Goal: Answer question/provide support: Share knowledge or assist other users

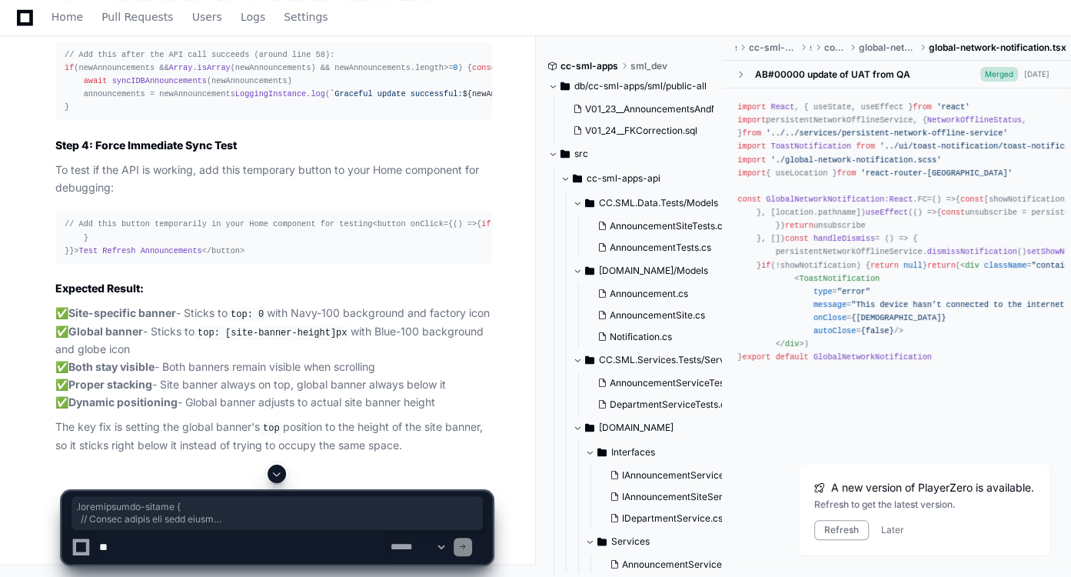
scroll to position [50887, 0]
drag, startPoint x: 65, startPoint y: 211, endPoint x: 88, endPoint y: 82, distance: 131.2
copy div ".announcement-banner { // Common styles for both types display : flex; padding …"
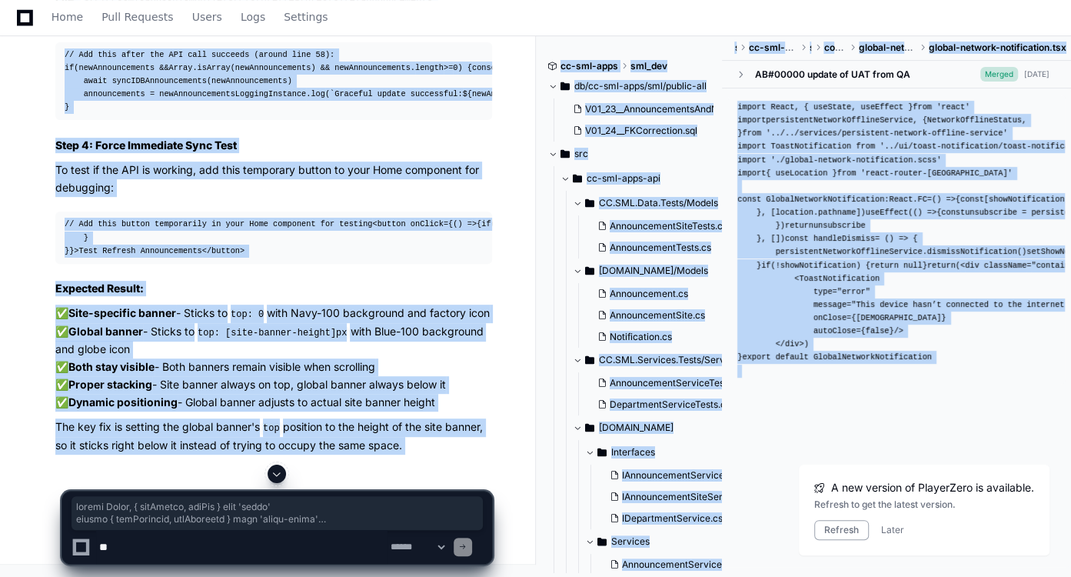
drag, startPoint x: 65, startPoint y: 148, endPoint x: 143, endPoint y: 471, distance: 332.3
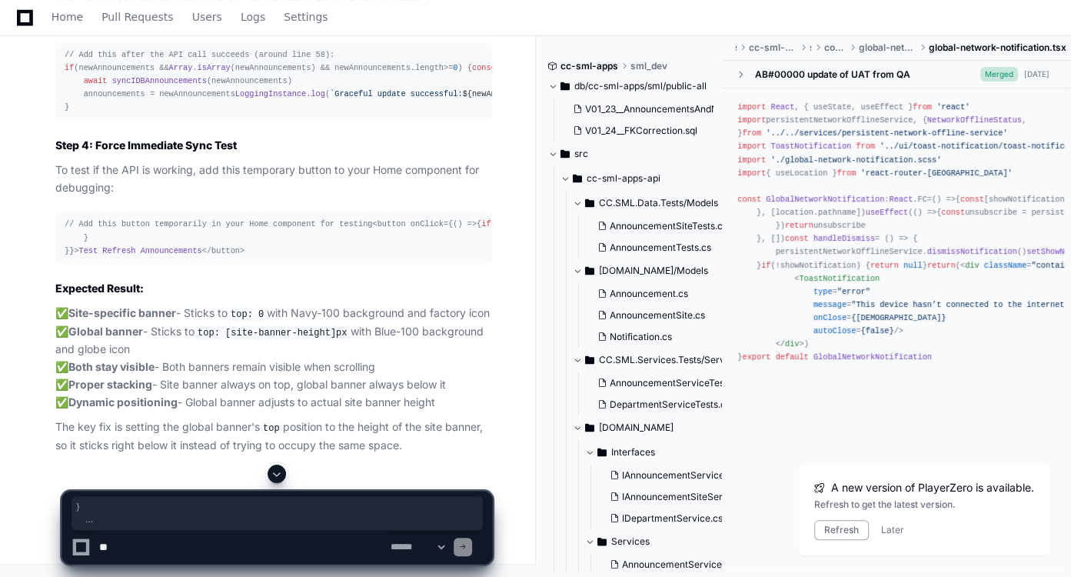
scroll to position [50679, 0]
drag, startPoint x: 244, startPoint y: 312, endPoint x: 63, endPoint y: 396, distance: 199.2
copy div "import React , { useEffect, useRef } from 'react' import { useSelector, useDisp…"
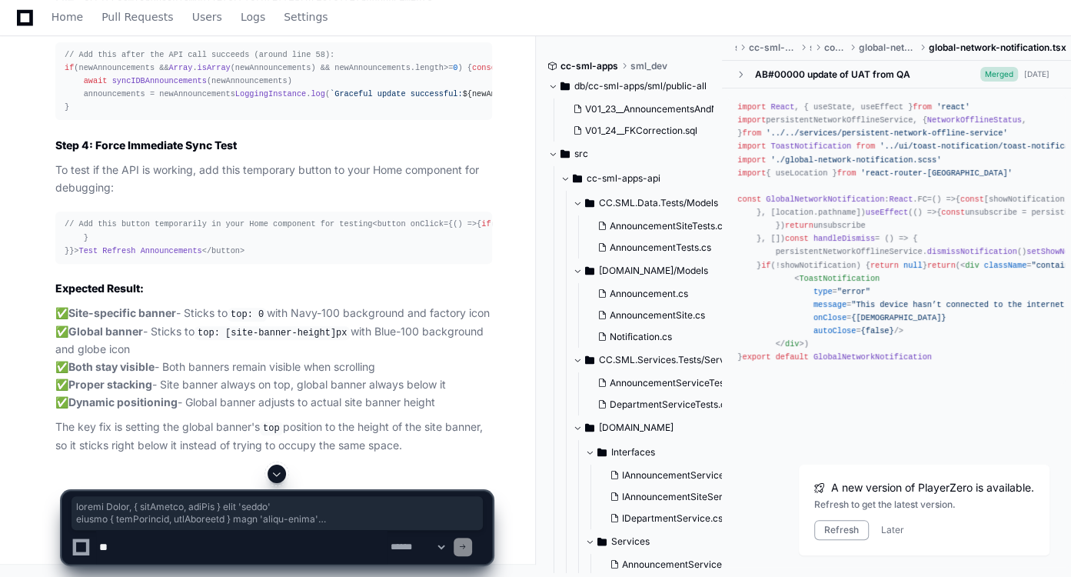
drag, startPoint x: 65, startPoint y: 212, endPoint x: 241, endPoint y: 184, distance: 179.1
copy div "import React , { useEffect, useRef } from 'react' import { useSelector, useDisp…"
drag, startPoint x: 65, startPoint y: 183, endPoint x: 100, endPoint y: 391, distance: 210.6
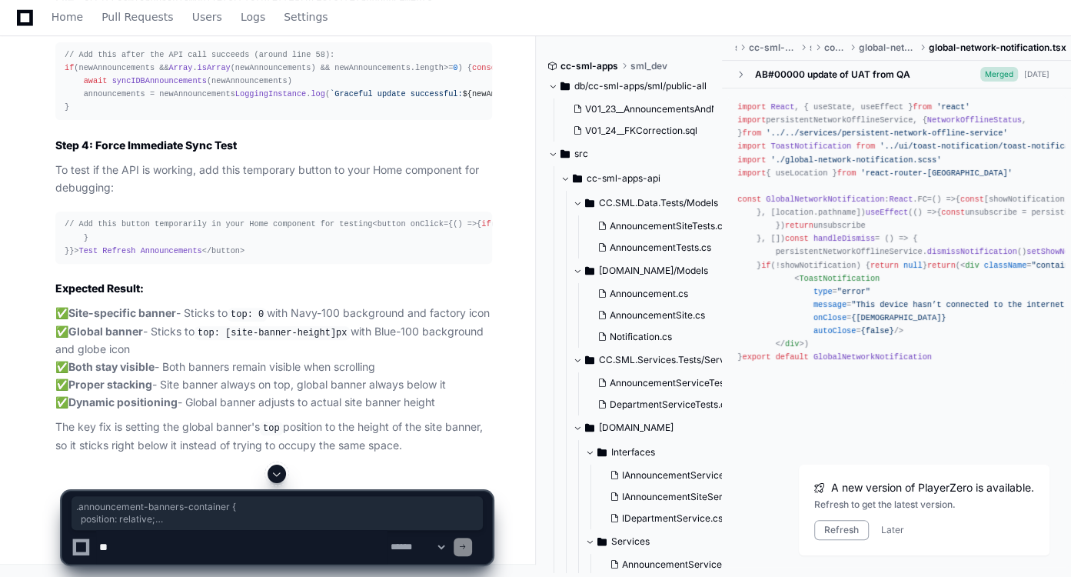
copy div ".announcement-banners-container { position : relative; width : 100% ; // Ensure…"
click at [277, 476] on span at bounding box center [277, 473] width 12 height 12
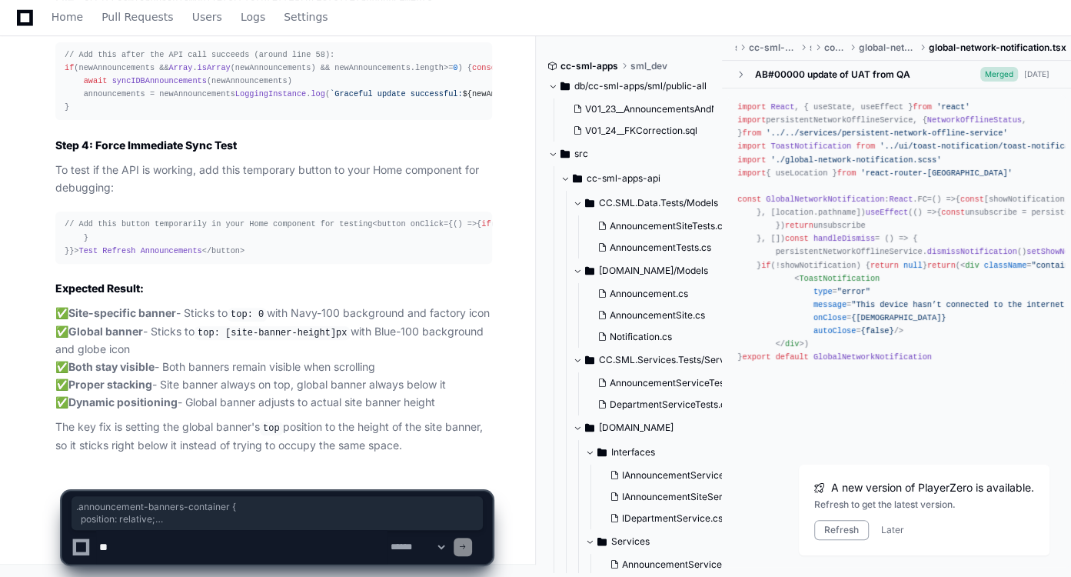
click at [357, 422] on p "The key fix is setting the global banner's top position to the height of the si…" at bounding box center [273, 435] width 437 height 35
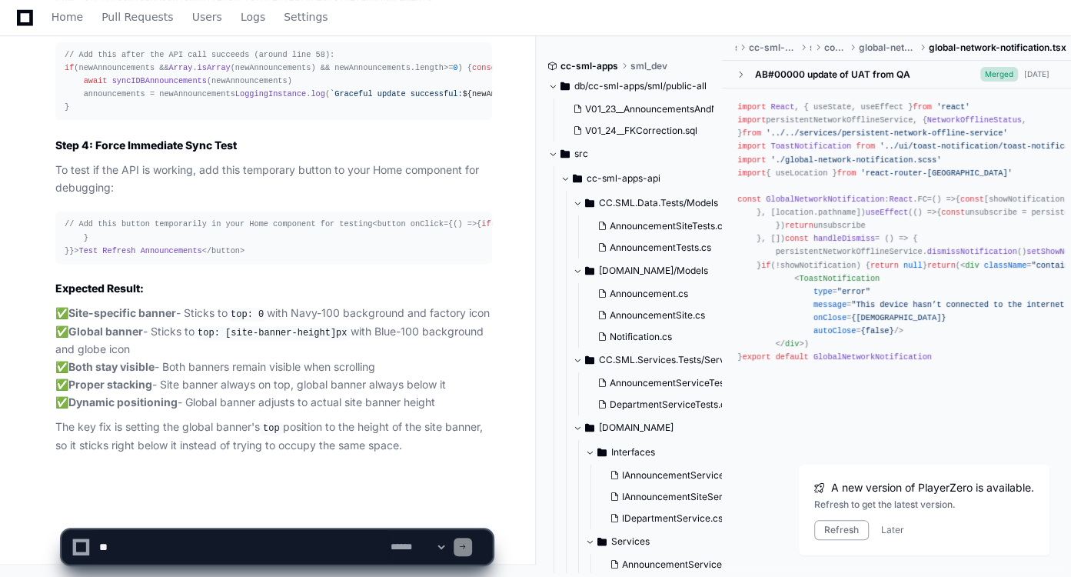
click at [264, 553] on textarea at bounding box center [241, 547] width 291 height 34
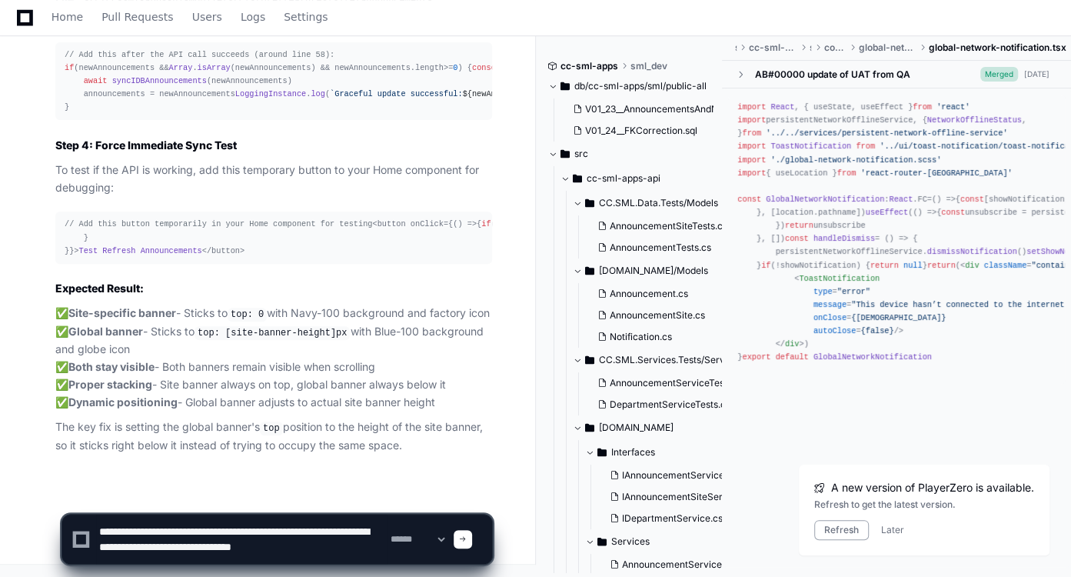
scroll to position [5, 0]
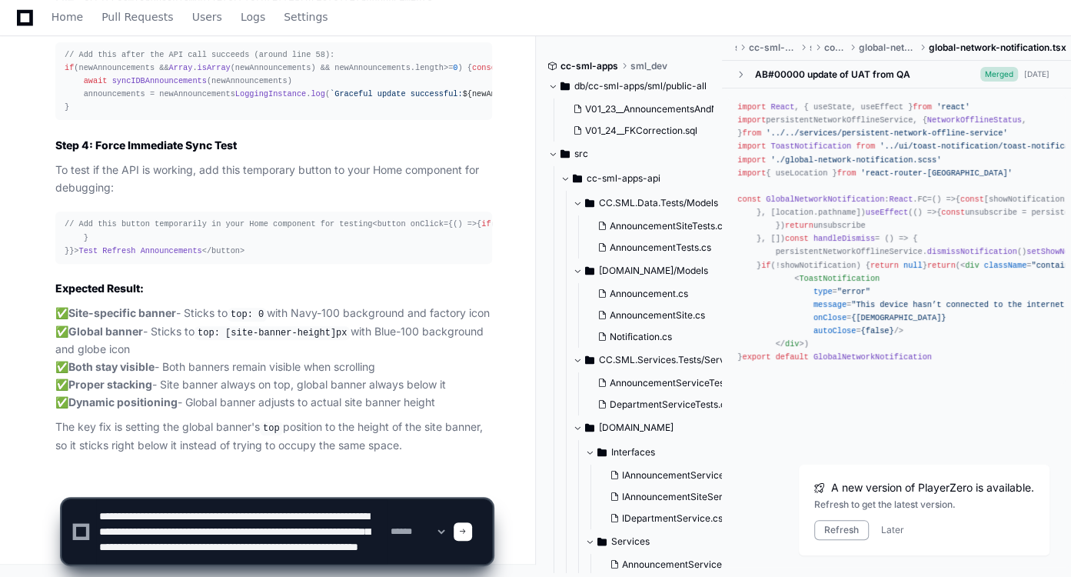
type textarea "**********"
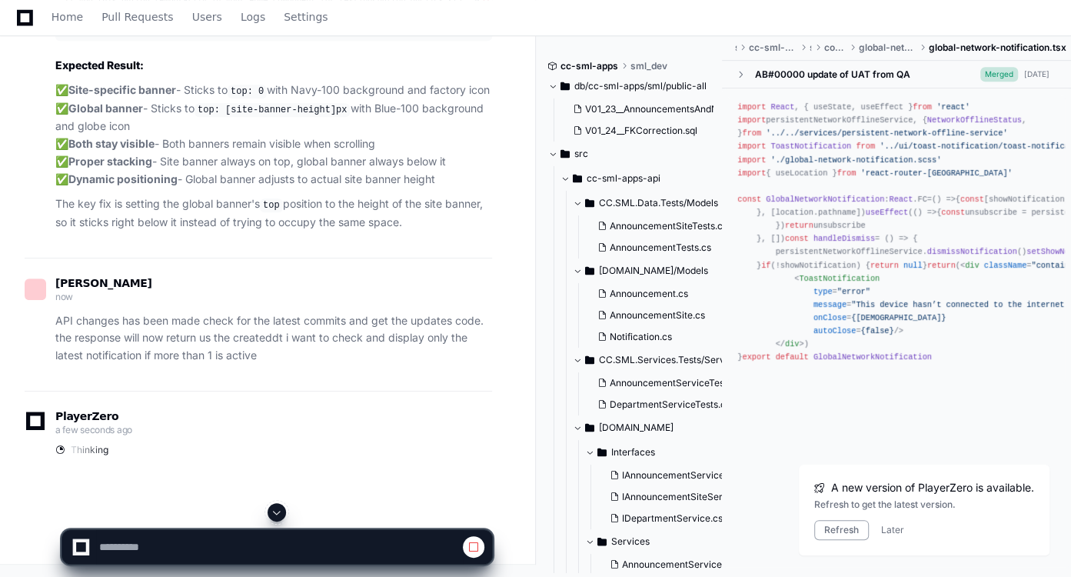
scroll to position [54185, 0]
click at [276, 507] on span at bounding box center [277, 512] width 12 height 12
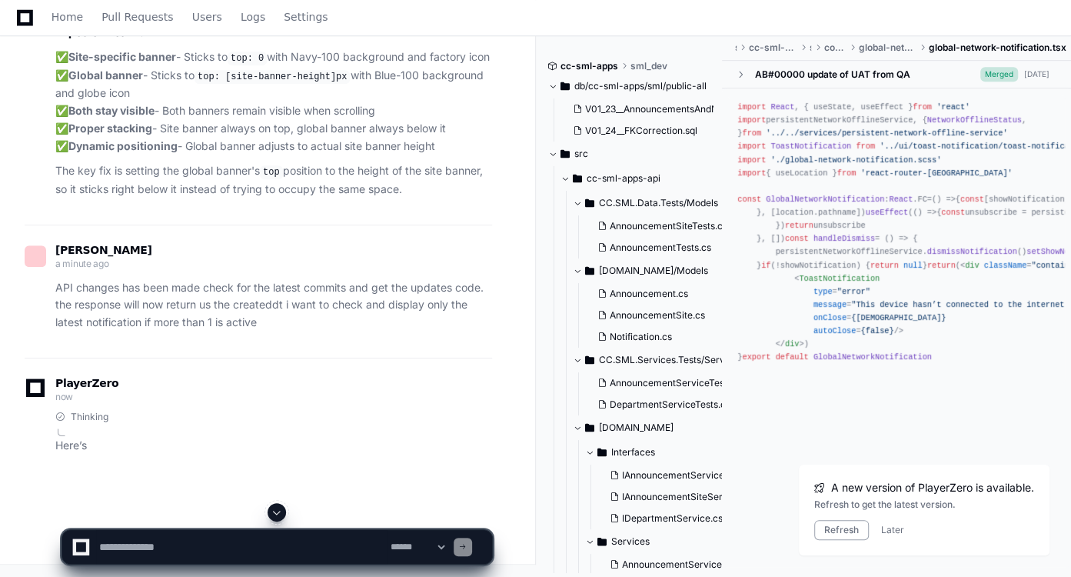
scroll to position [55233, 0]
click at [278, 507] on span at bounding box center [277, 512] width 12 height 12
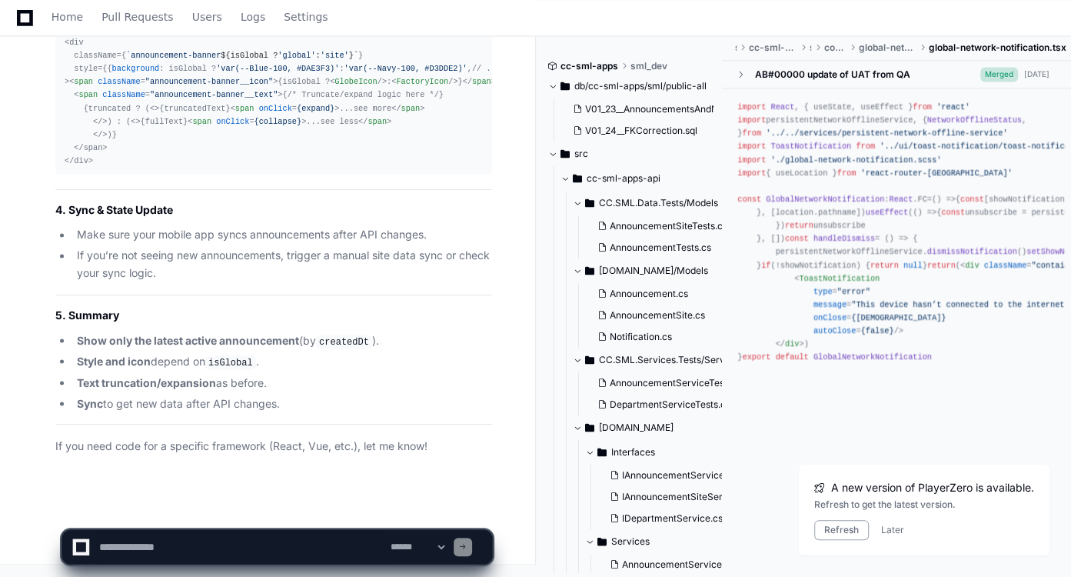
scroll to position [58107, 0]
click at [253, 530] on textarea at bounding box center [241, 547] width 291 height 34
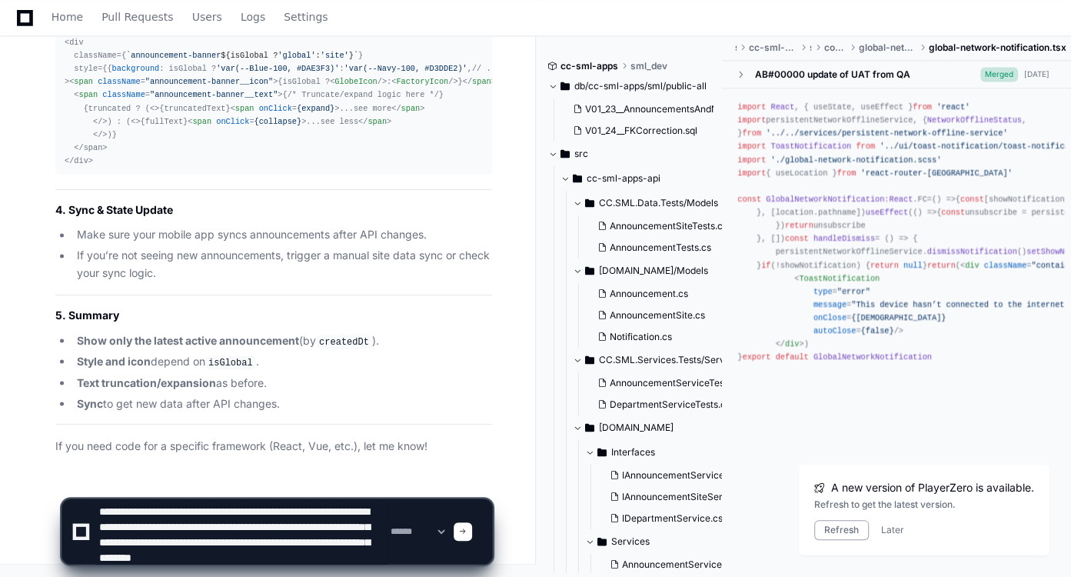
scroll to position [20, 0]
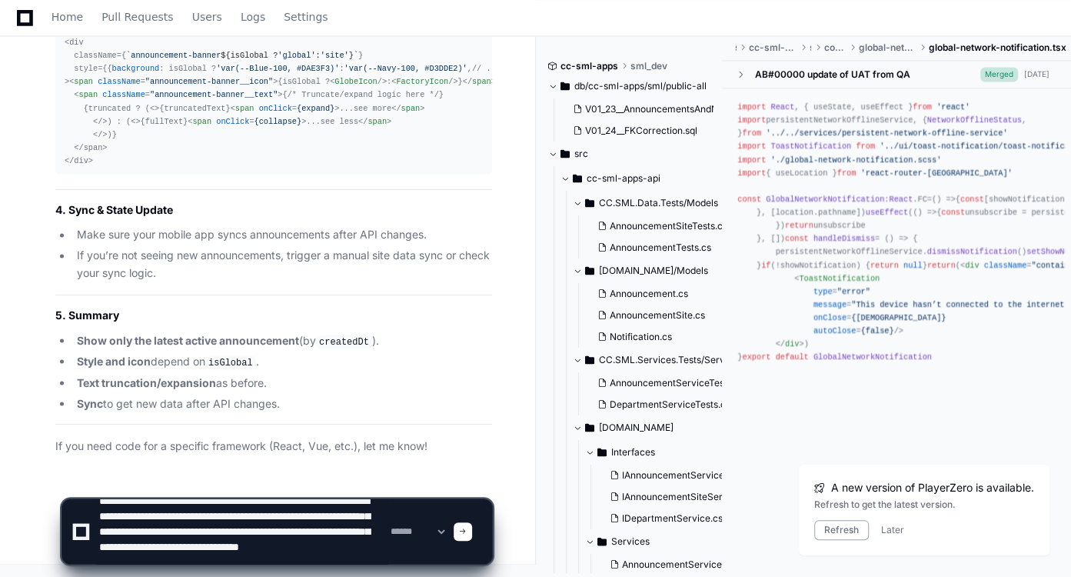
type textarea "**********"
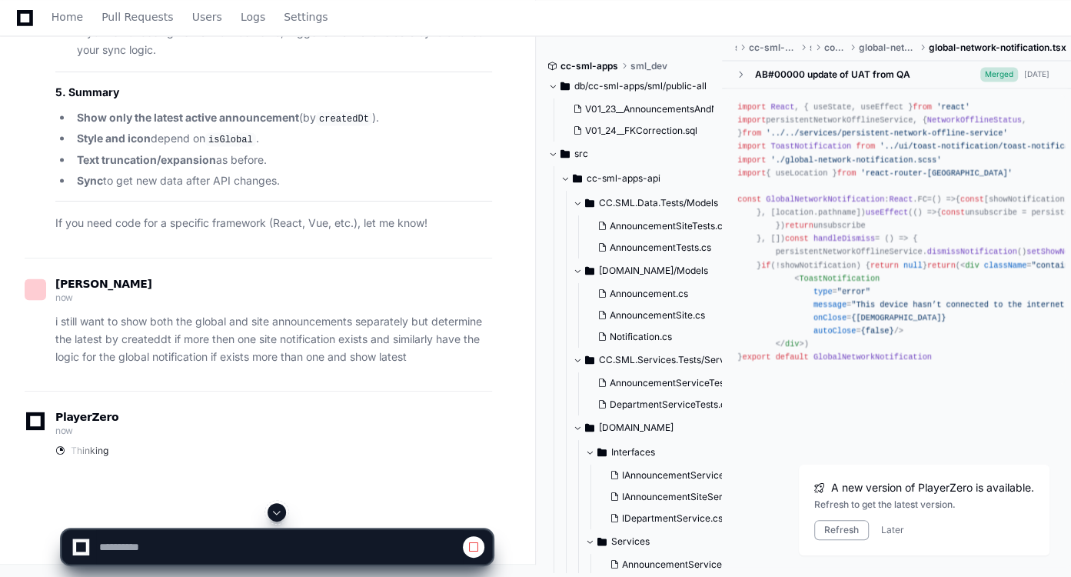
scroll to position [56565, 0]
click at [283, 517] on span at bounding box center [277, 512] width 12 height 12
click at [268, 512] on button at bounding box center [277, 512] width 18 height 18
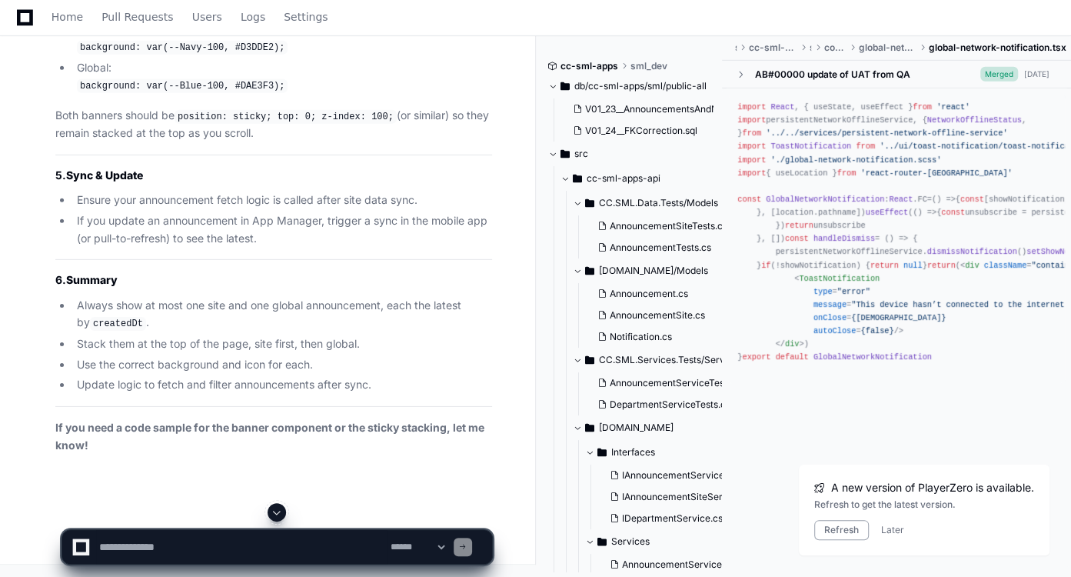
scroll to position [59372, 0]
click at [281, 510] on span at bounding box center [277, 512] width 12 height 12
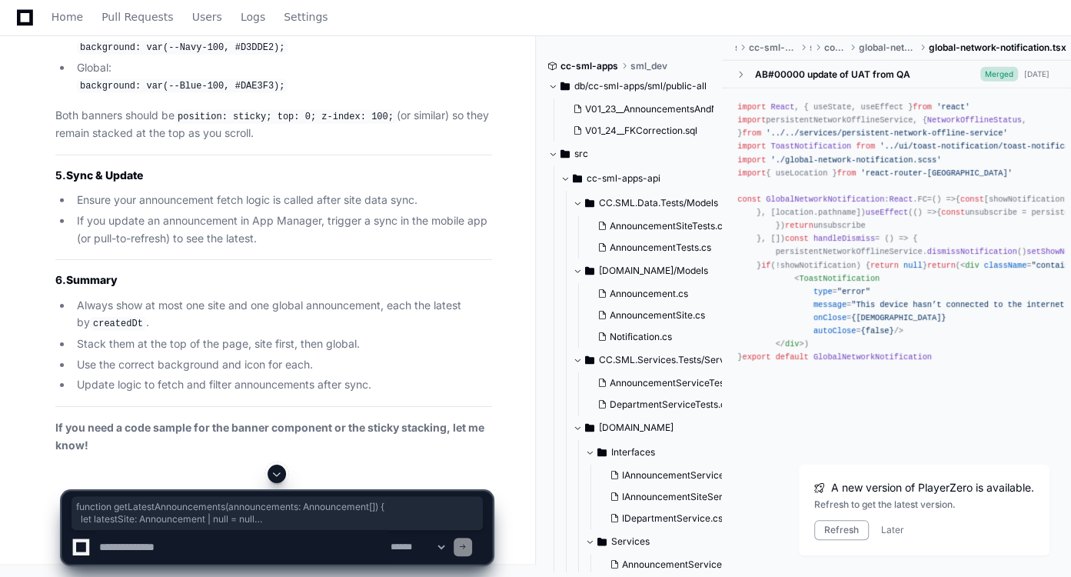
drag, startPoint x: 75, startPoint y: 455, endPoint x: 60, endPoint y: 157, distance: 298.7
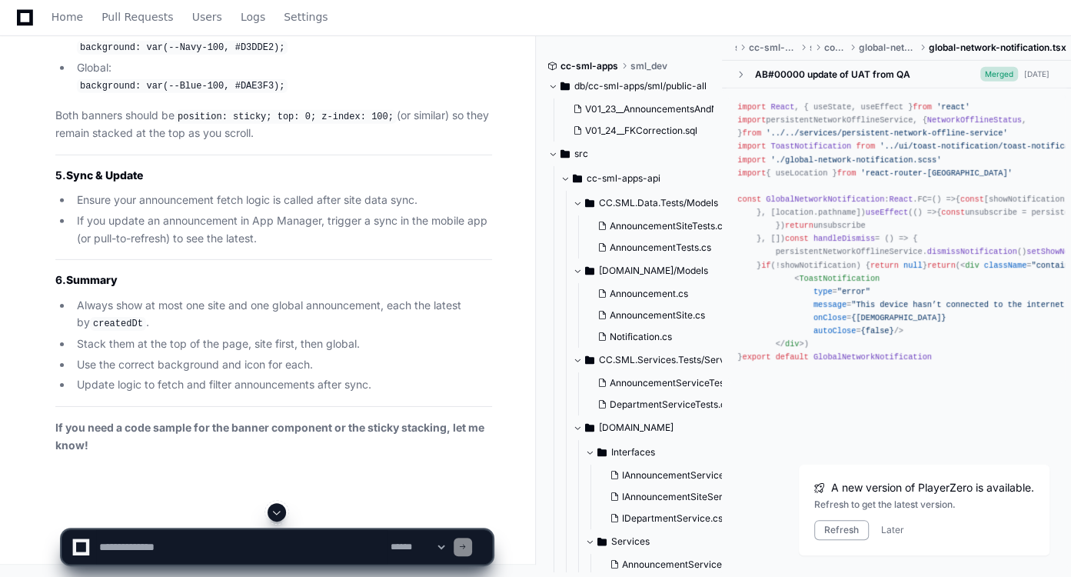
click at [250, 534] on textarea at bounding box center [241, 547] width 291 height 34
paste textarea "**********"
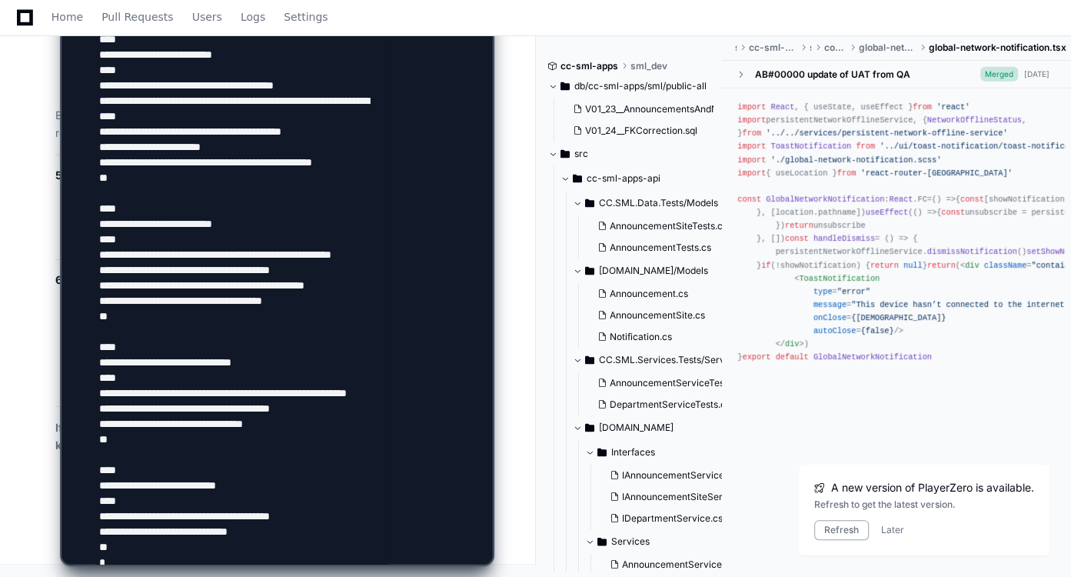
scroll to position [404, 0]
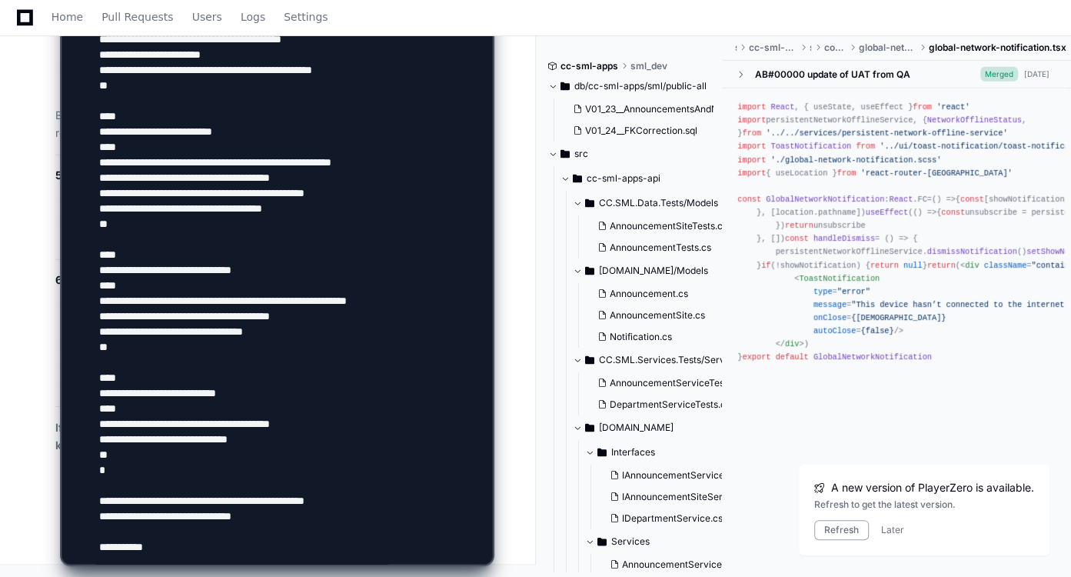
type textarea "**********"
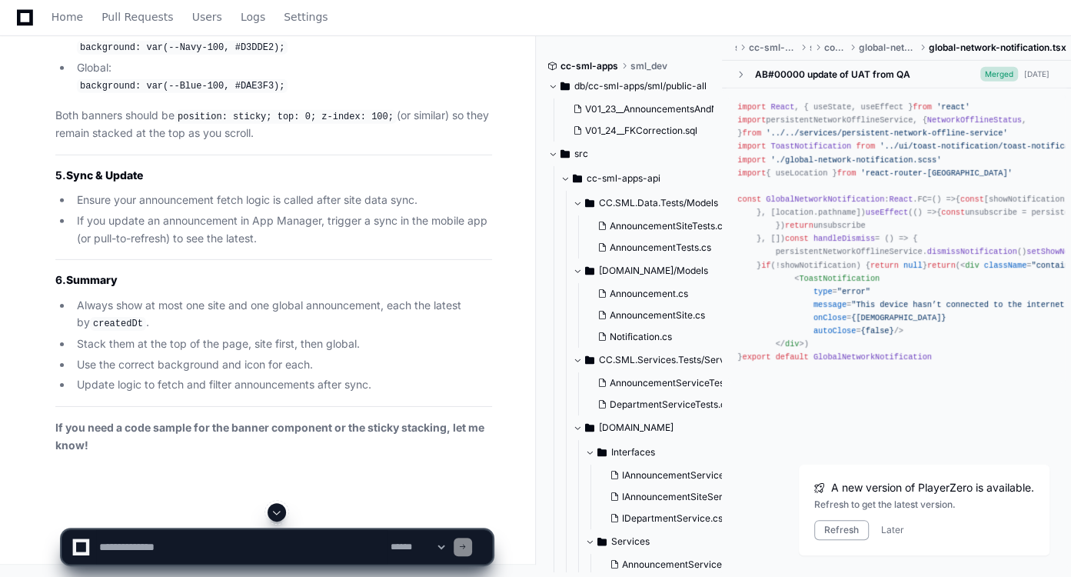
click at [279, 517] on span at bounding box center [277, 512] width 12 height 12
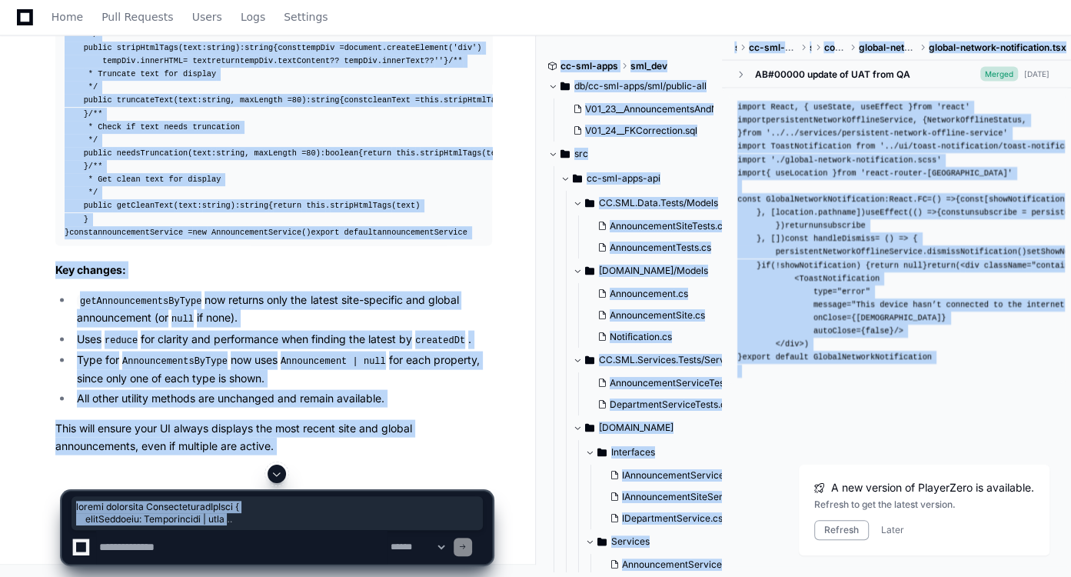
scroll to position [63238, 0]
drag, startPoint x: 65, startPoint y: 326, endPoint x: 219, endPoint y: 308, distance: 154.9
copy div "export interface AnnouncementsByType { siteSpecific : Announcement | null globa…"
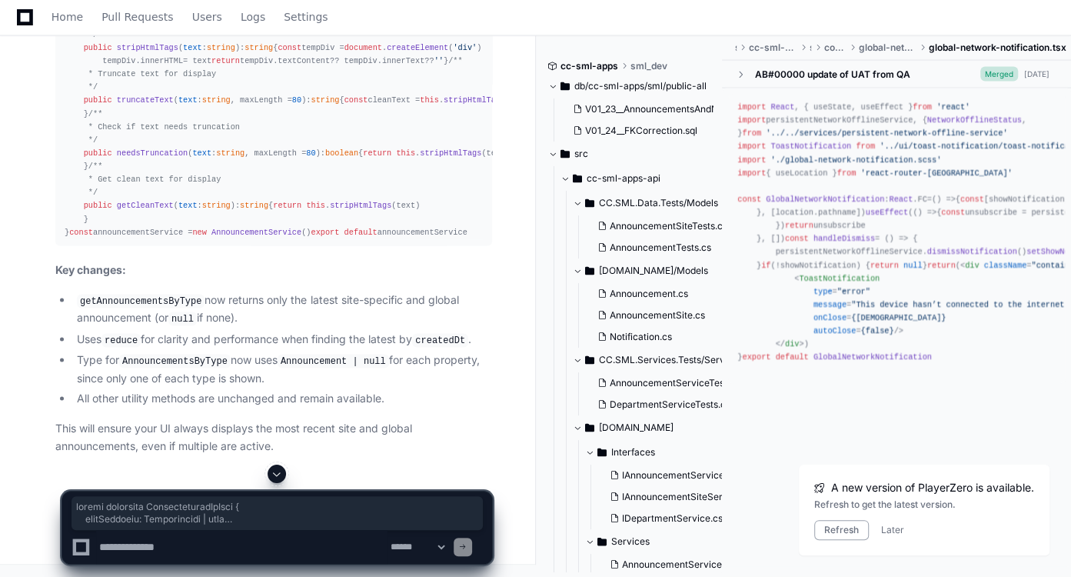
click at [301, 387] on li "Type for AnnouncementsByType now uses Announcement | null for each property, si…" at bounding box center [282, 368] width 420 height 35
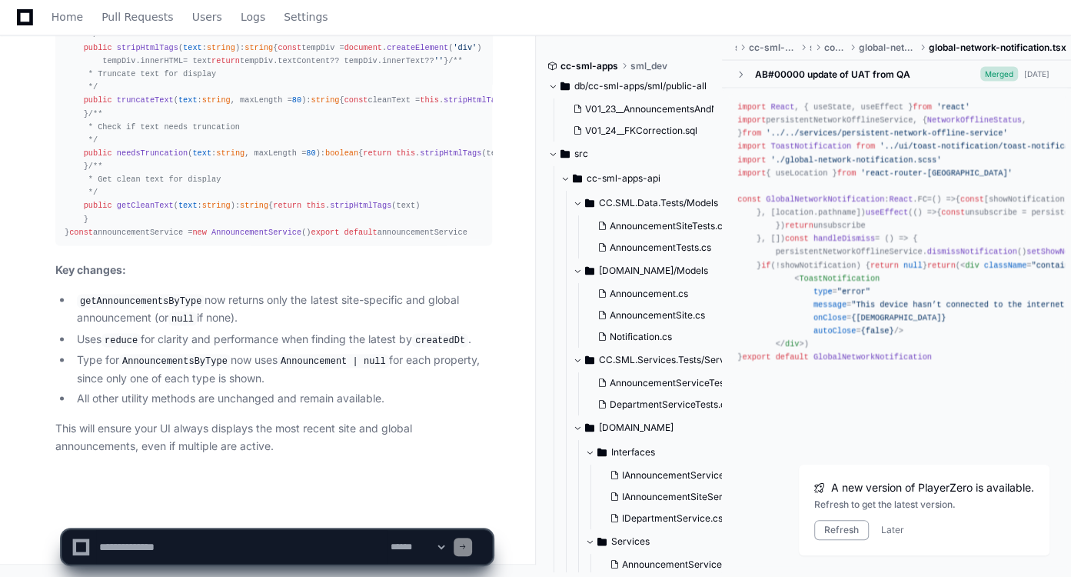
scroll to position [63307, 0]
click at [223, 541] on textarea at bounding box center [241, 547] width 291 height 34
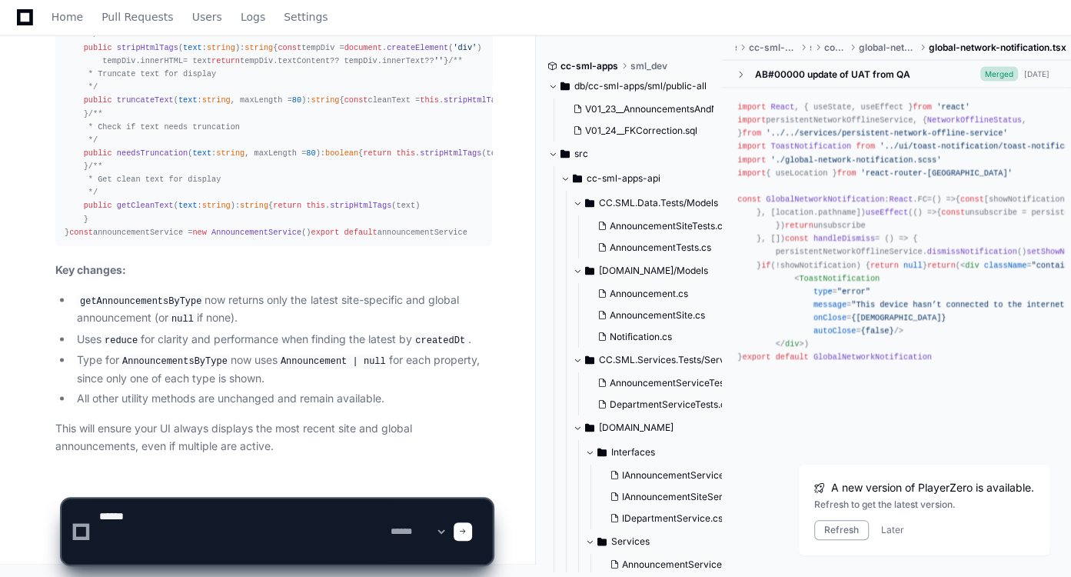
paste textarea "**********"
type textarea "**********"
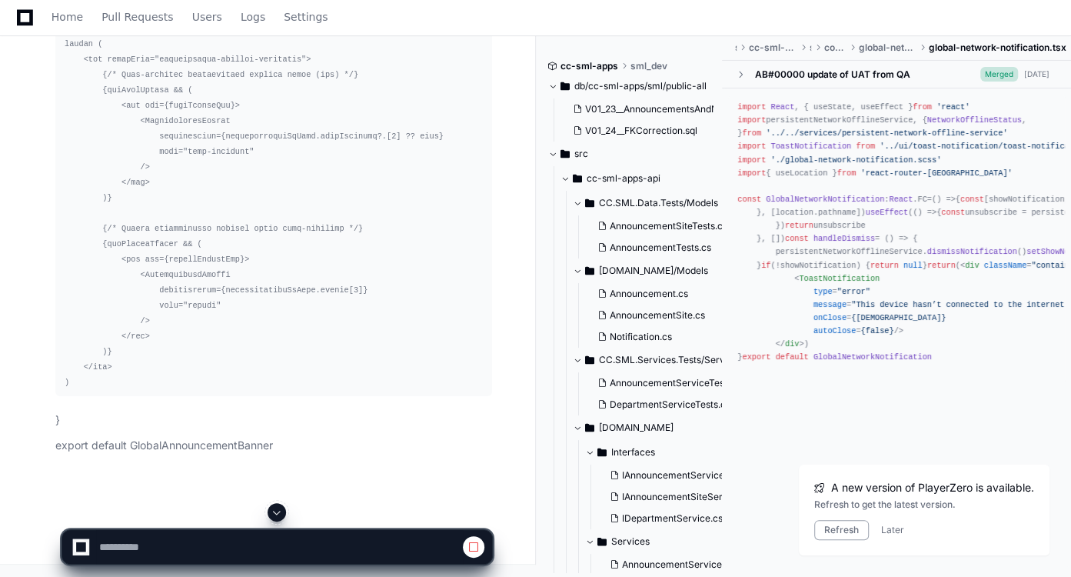
scroll to position [61766, 0]
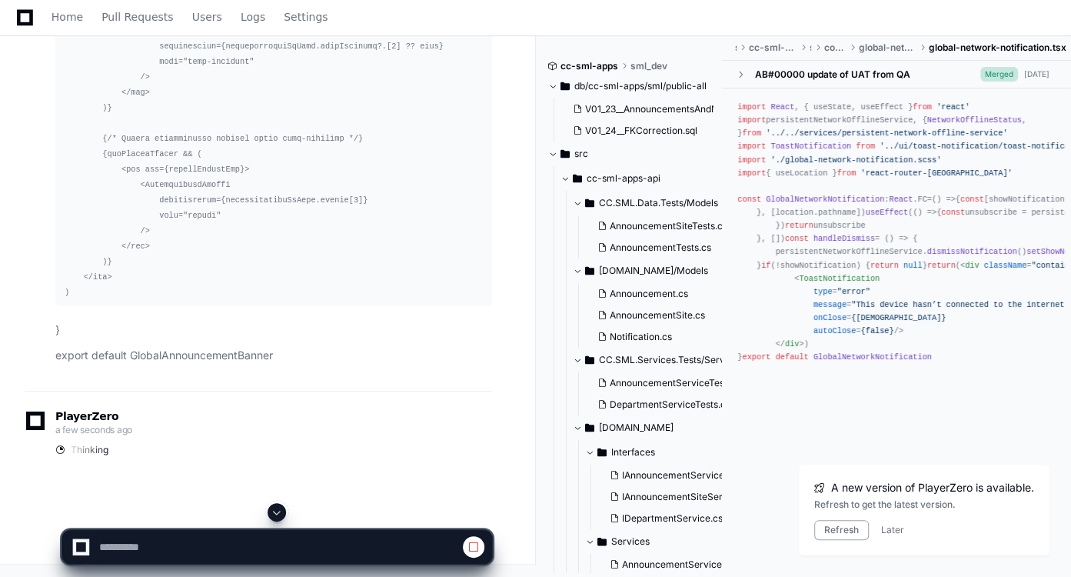
click at [274, 514] on span at bounding box center [277, 512] width 12 height 12
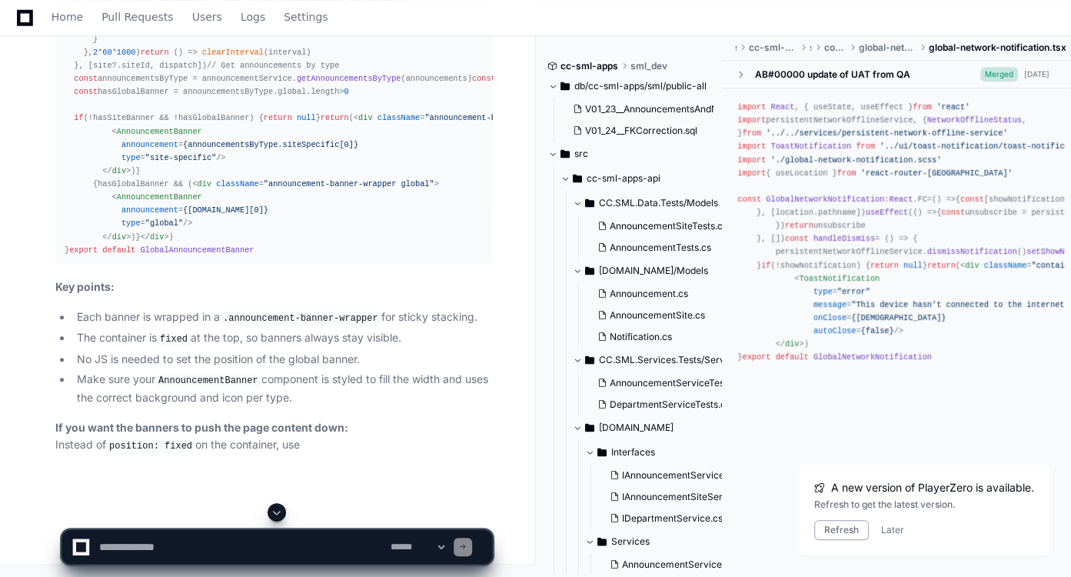
scroll to position [66413, 0]
click at [275, 510] on span at bounding box center [277, 512] width 12 height 12
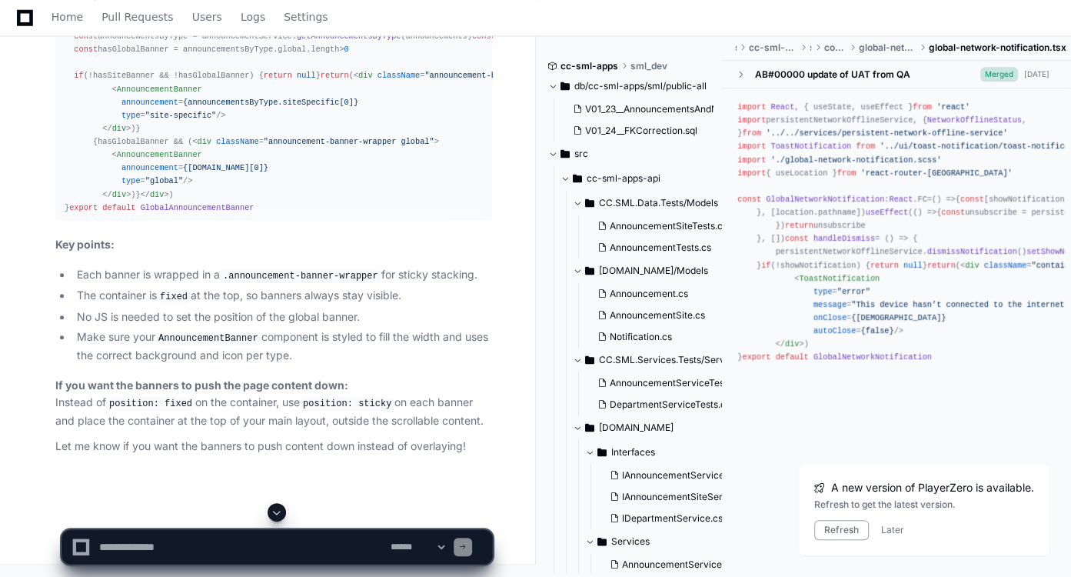
scroll to position [65598, 0]
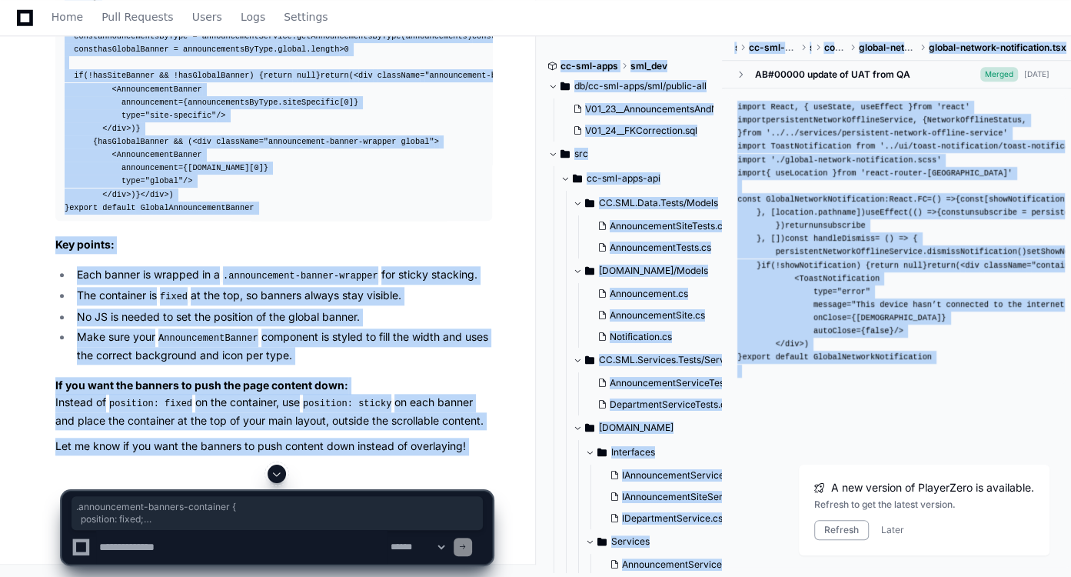
drag, startPoint x: 63, startPoint y: 193, endPoint x: 118, endPoint y: 466, distance: 278.5
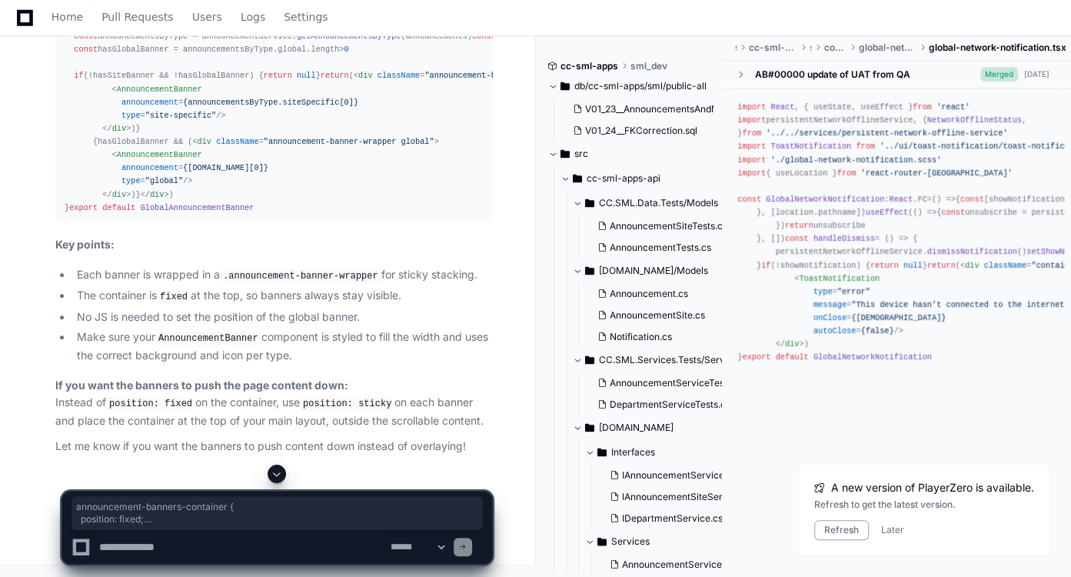
drag, startPoint x: 75, startPoint y: 470, endPoint x: 61, endPoint y: 193, distance: 277.2
copy div ".announcement-banners-container { position : fixed; top : 0 ; left : 0 ; width …"
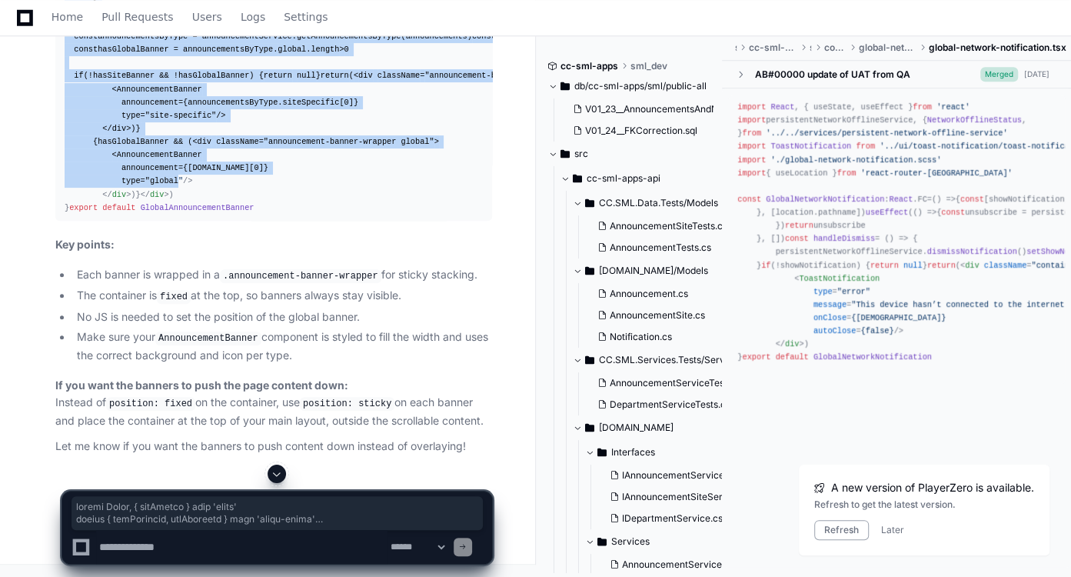
scroll to position [66756, 0]
drag, startPoint x: 63, startPoint y: 181, endPoint x: 241, endPoint y: 344, distance: 241.0
copy div "import React , { useEffect } from 'react' import { useSelector, useDispatch } f…"
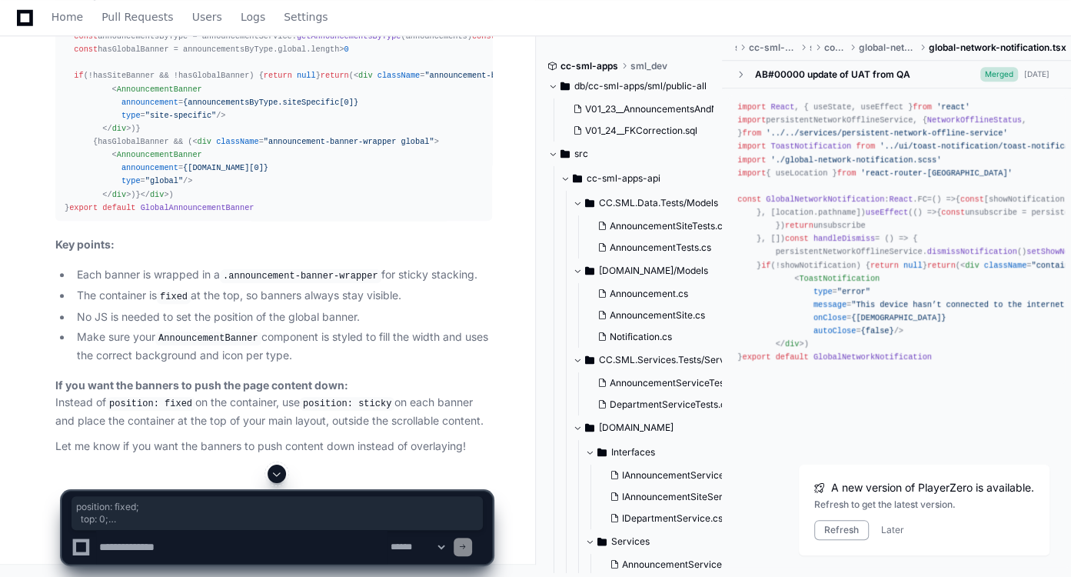
drag, startPoint x: 80, startPoint y: 406, endPoint x: 61, endPoint y: 125, distance: 281.3
drag, startPoint x: 228, startPoint y: 530, endPoint x: 226, endPoint y: 547, distance: 17.0
click at [226, 547] on textarea at bounding box center [241, 547] width 291 height 34
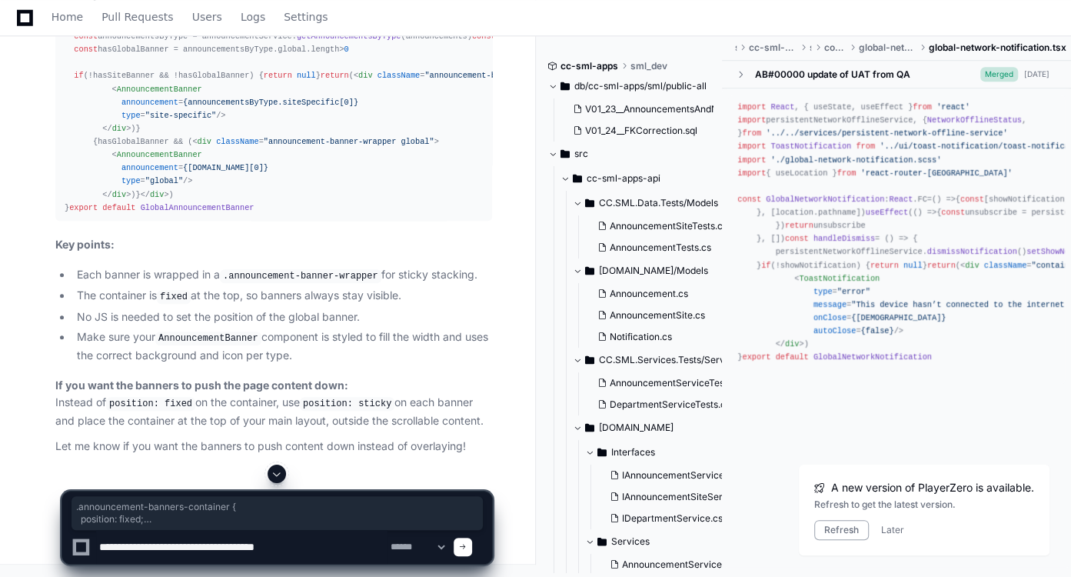
type textarea "**********"
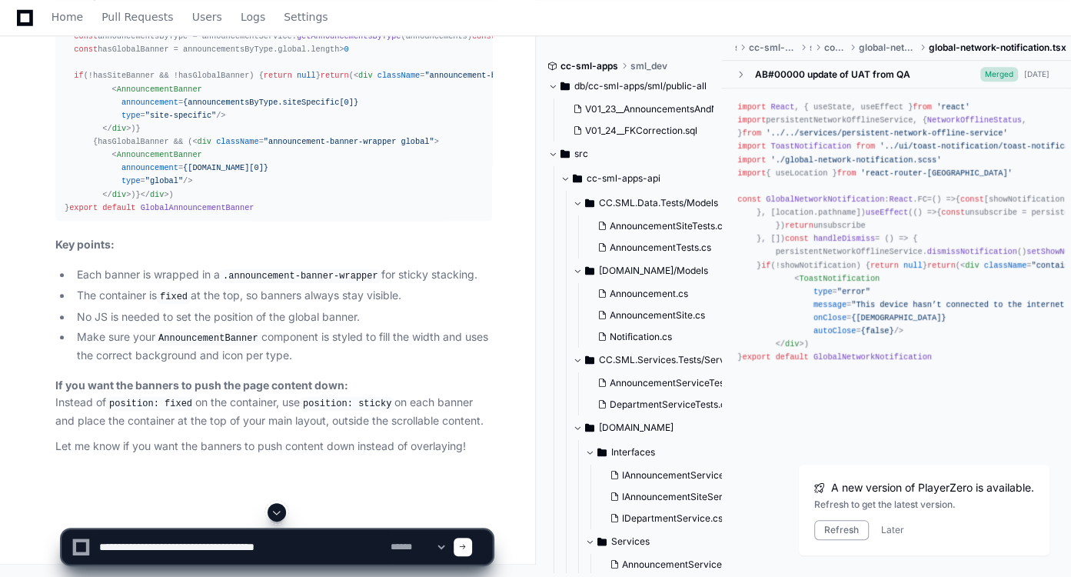
click at [467, 550] on span at bounding box center [463, 547] width 8 height 8
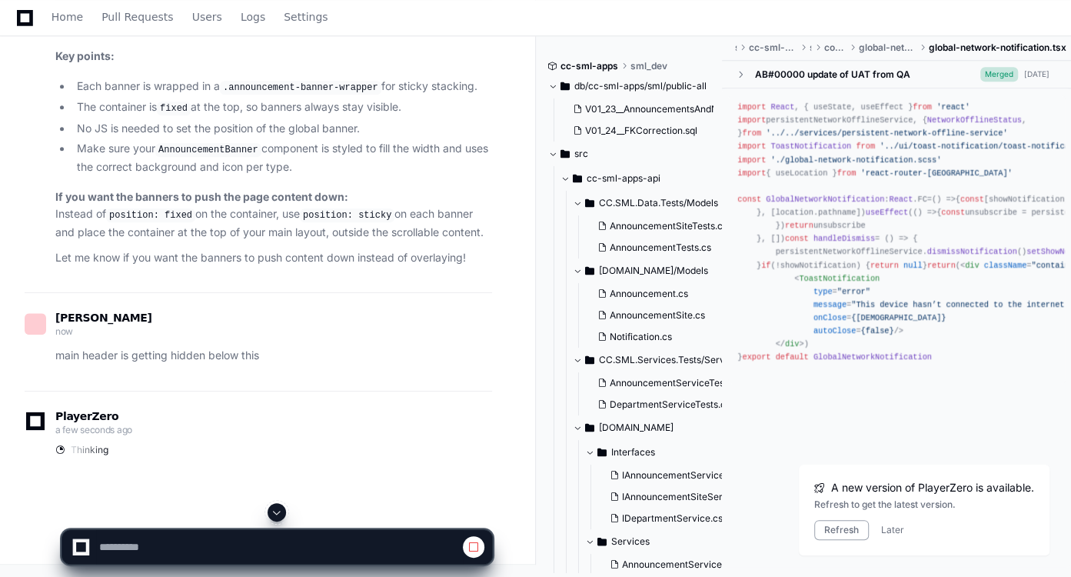
click at [283, 510] on span at bounding box center [277, 512] width 12 height 12
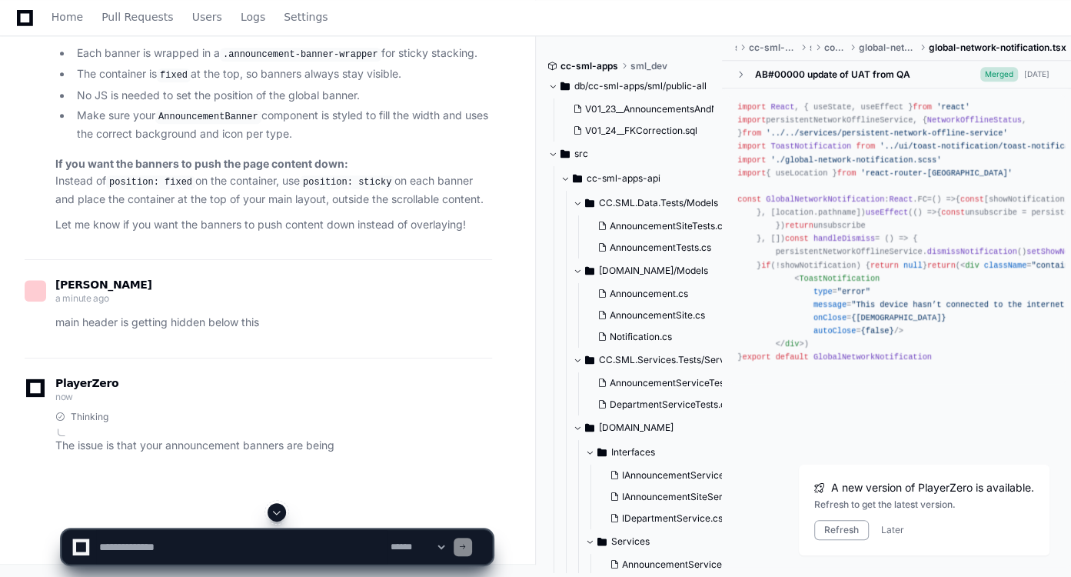
click at [283, 510] on span at bounding box center [277, 512] width 12 height 12
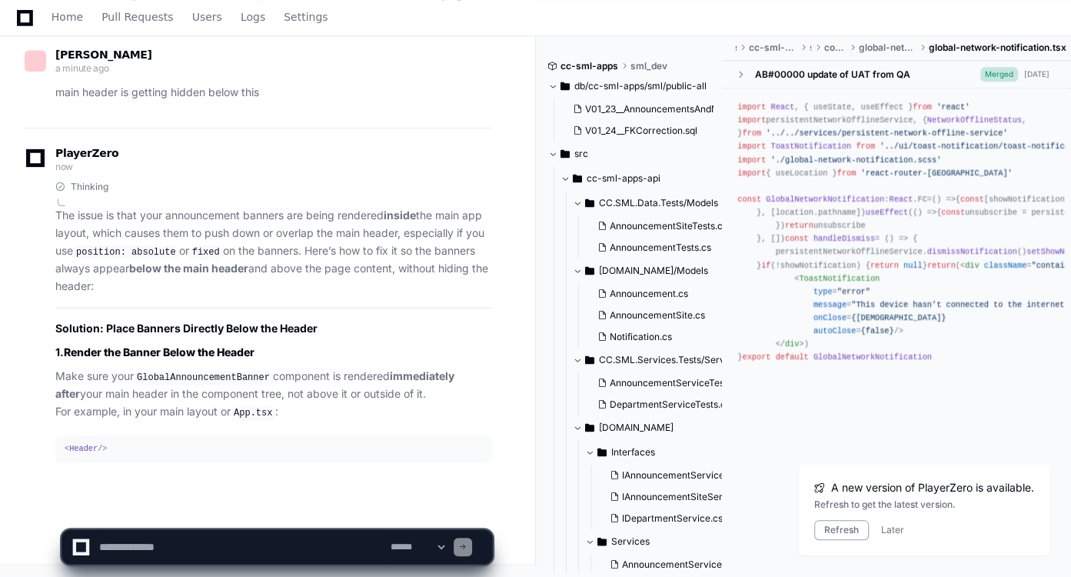
scroll to position [67335, 0]
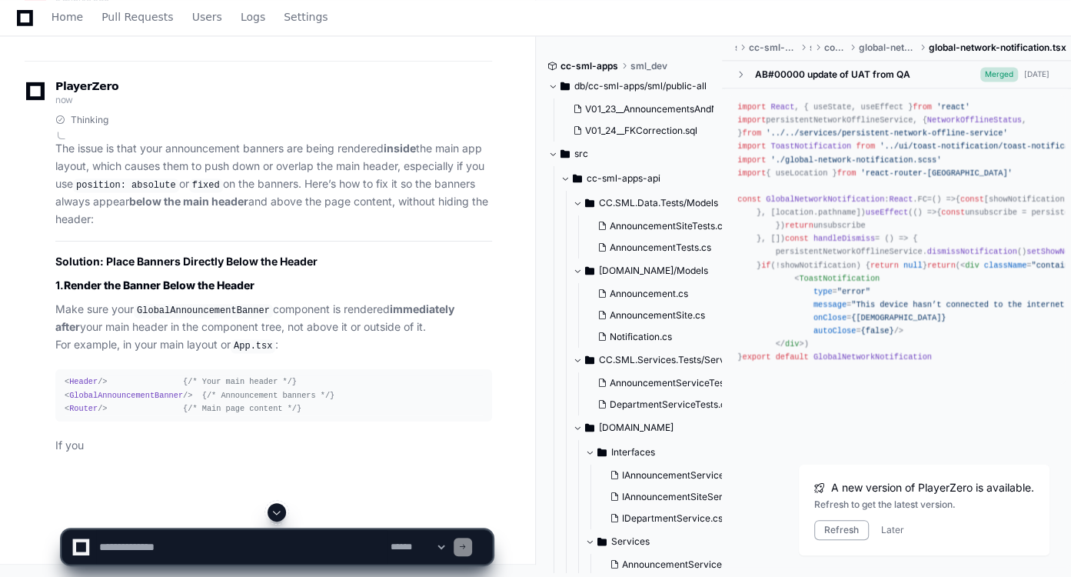
click at [308, 544] on textarea at bounding box center [241, 547] width 291 height 34
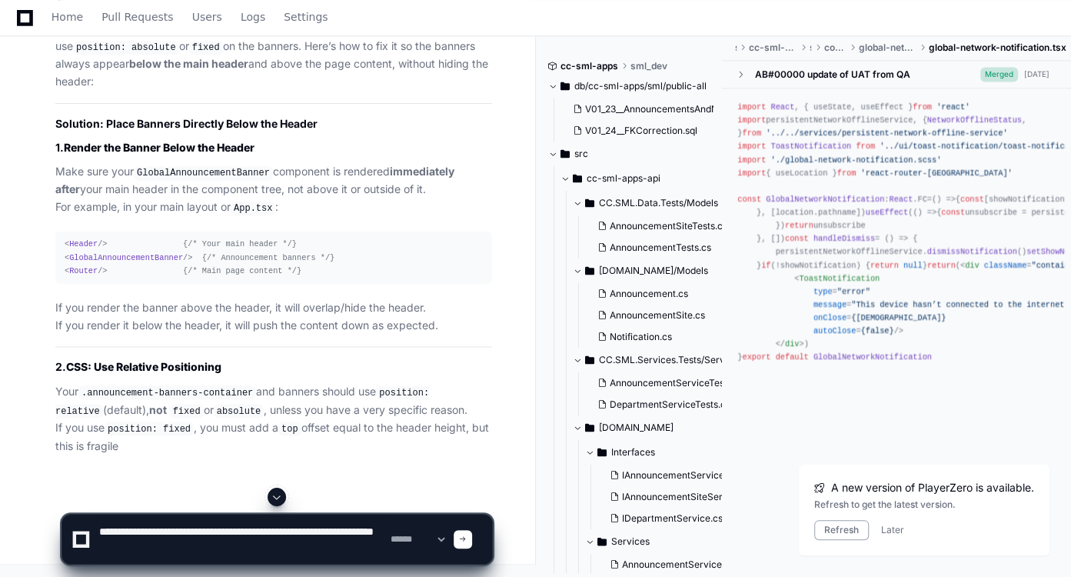
type textarea "**********"
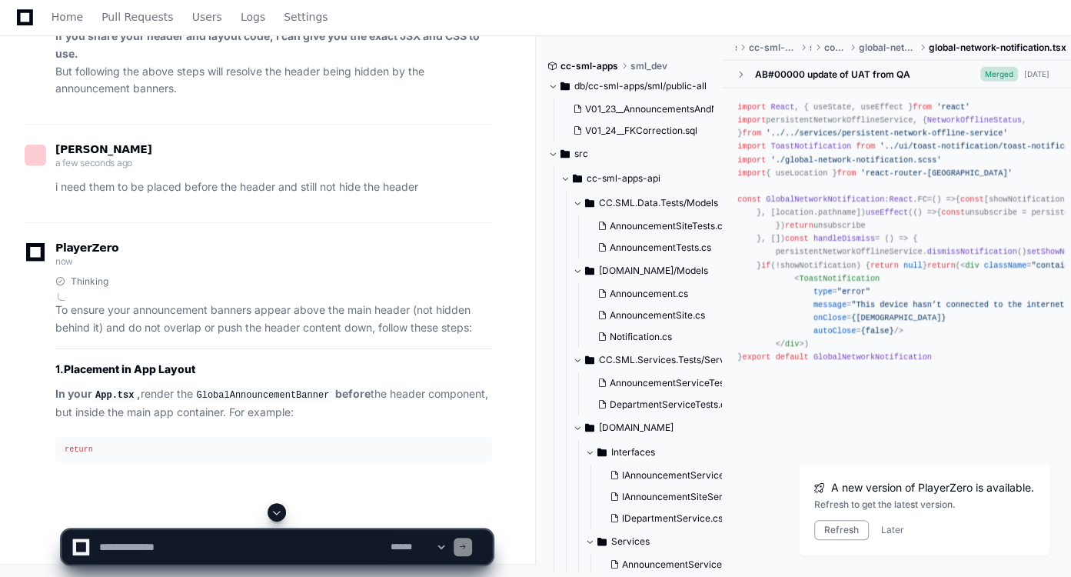
scroll to position [67658, 0]
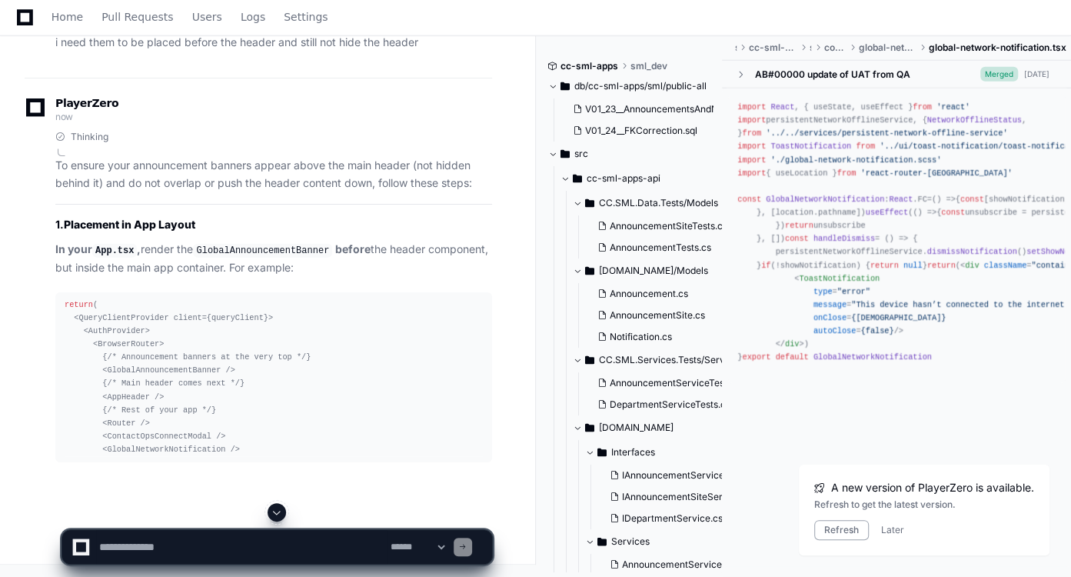
click at [282, 514] on span at bounding box center [277, 512] width 12 height 12
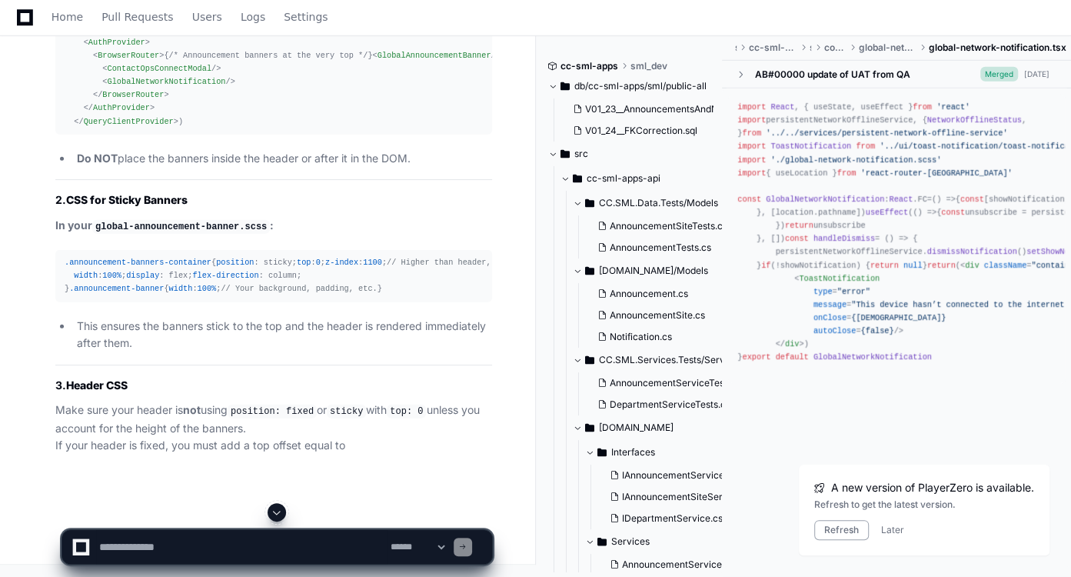
scroll to position [69120, 0]
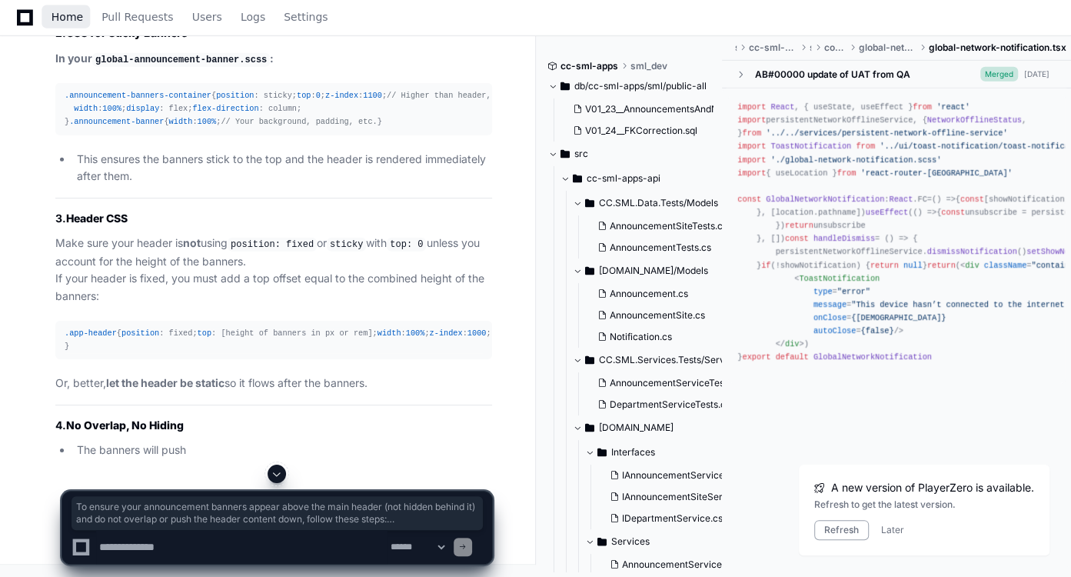
click at [71, 27] on link "Home" at bounding box center [68, 17] width 32 height 35
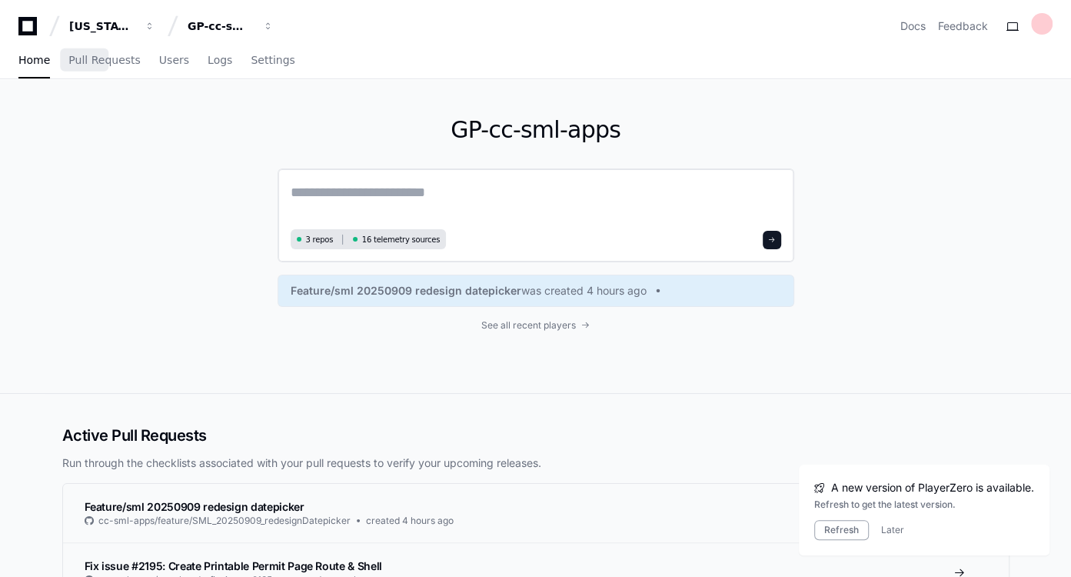
click at [480, 193] on textarea at bounding box center [536, 202] width 490 height 43
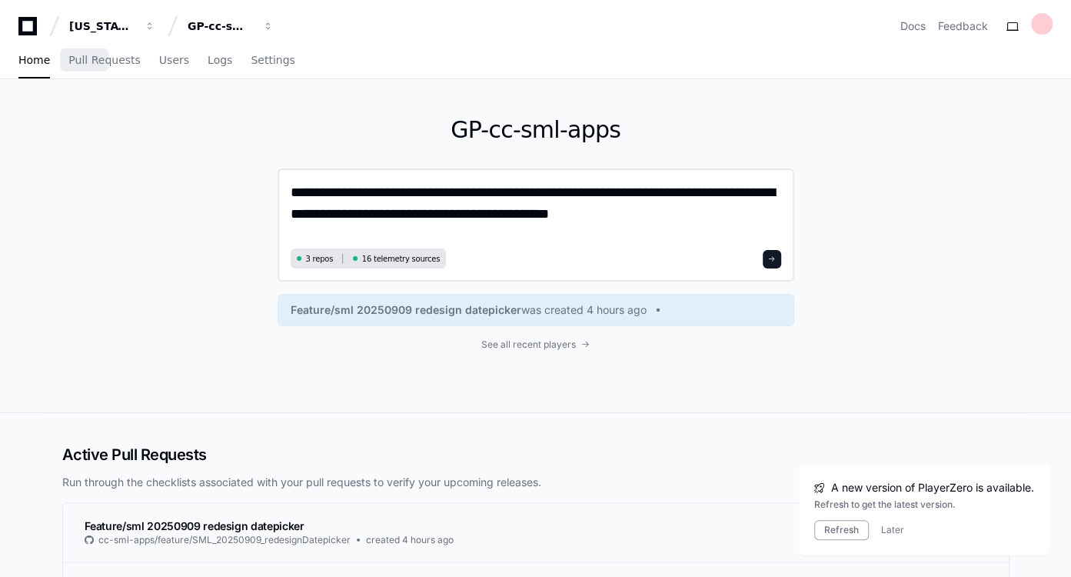
click at [621, 226] on textarea "**********" at bounding box center [536, 212] width 491 height 62
paste textarea "**********"
type textarea "**********"
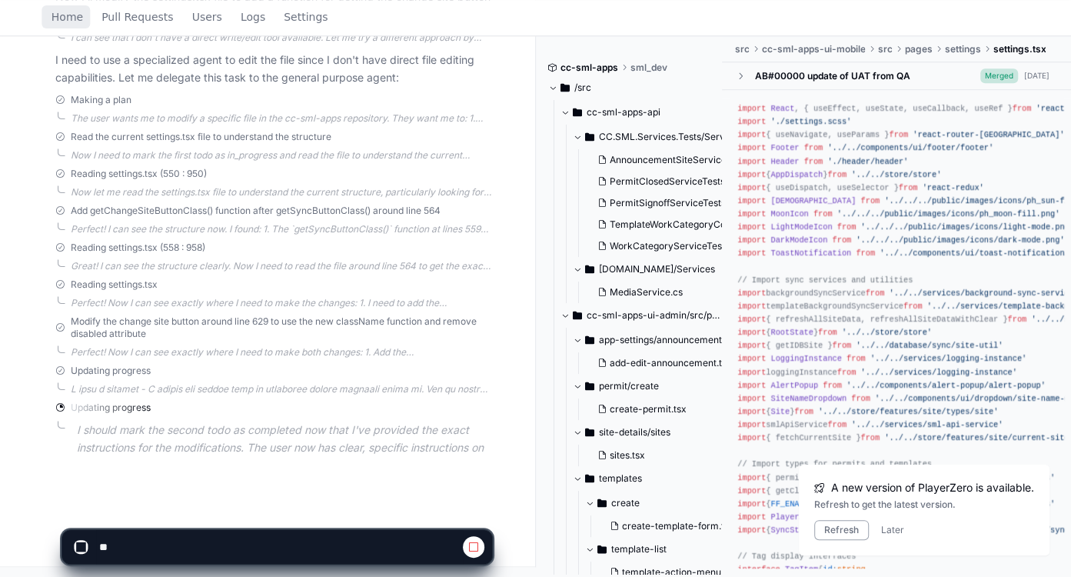
scroll to position [918, 0]
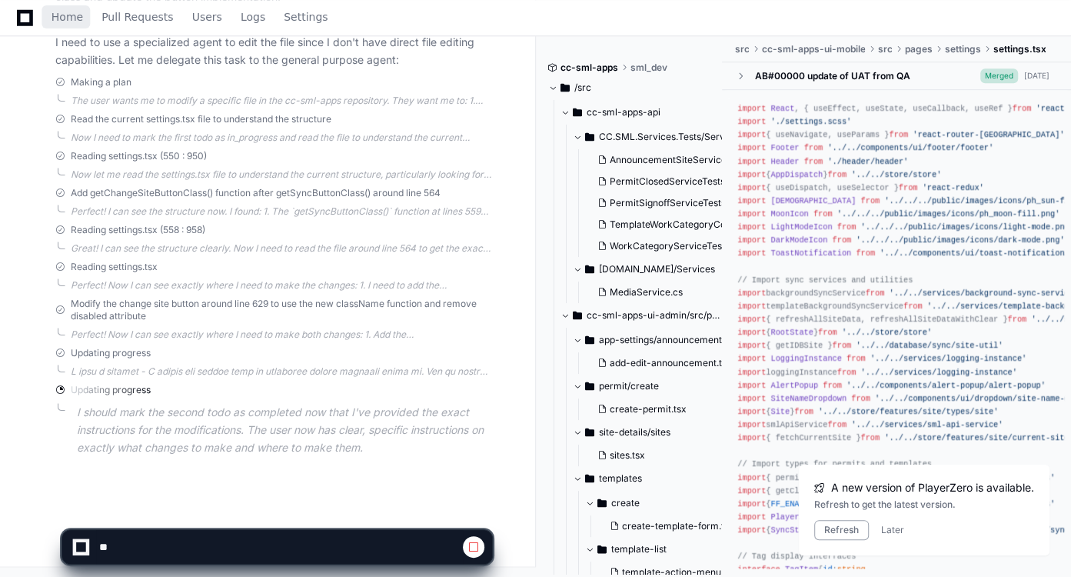
click at [467, 546] on span at bounding box center [473, 546] width 12 height 12
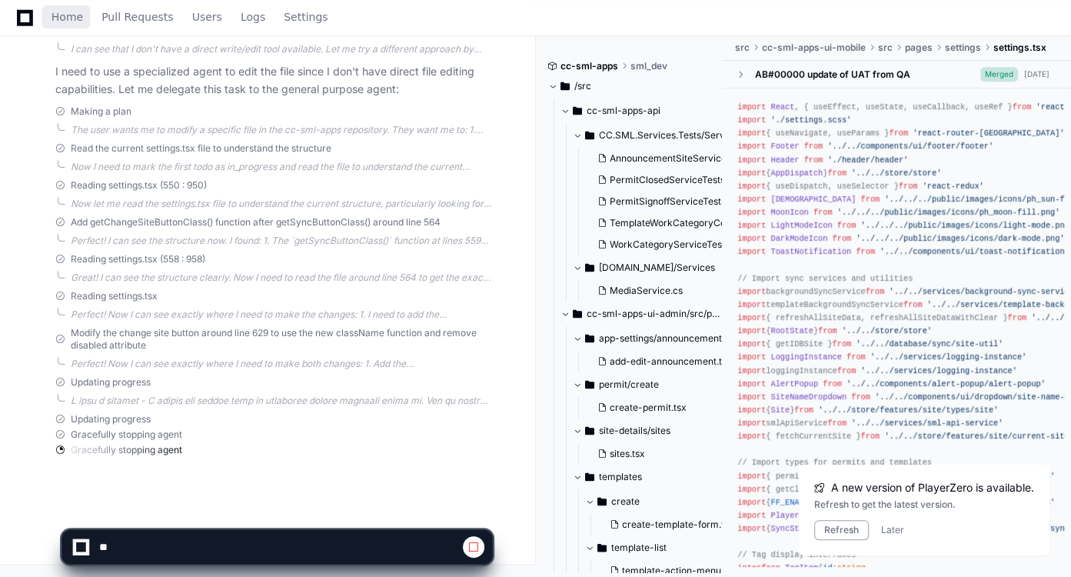
scroll to position [914, 0]
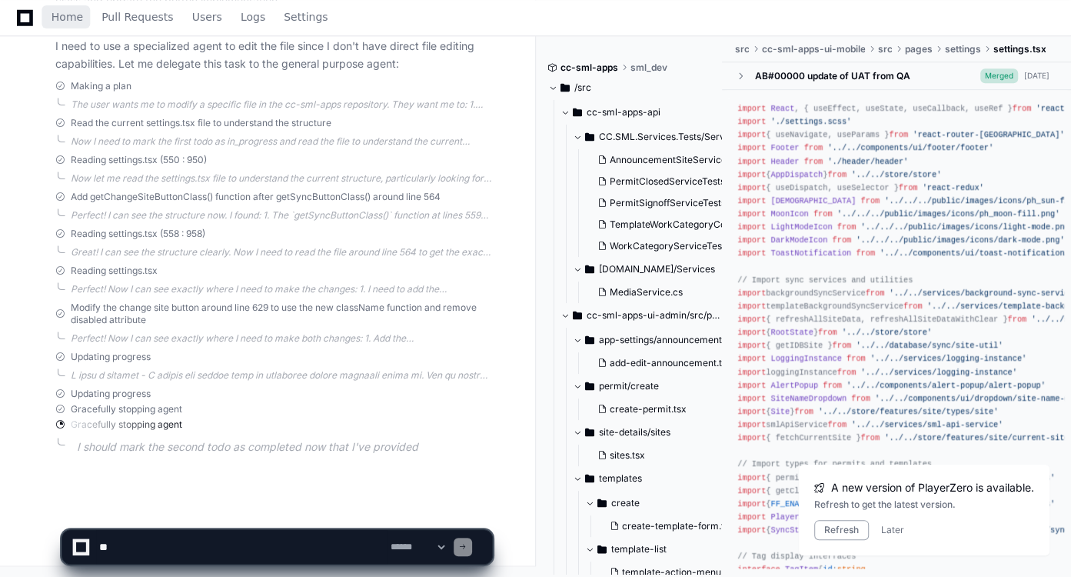
click at [271, 544] on textarea at bounding box center [241, 547] width 291 height 34
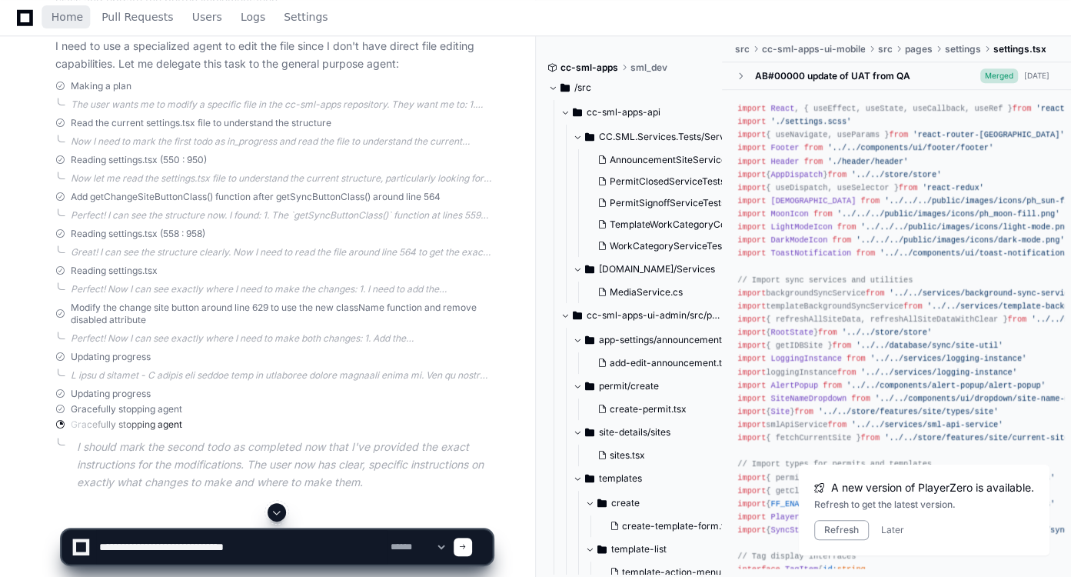
type textarea "**********"
click at [278, 507] on span at bounding box center [277, 512] width 12 height 12
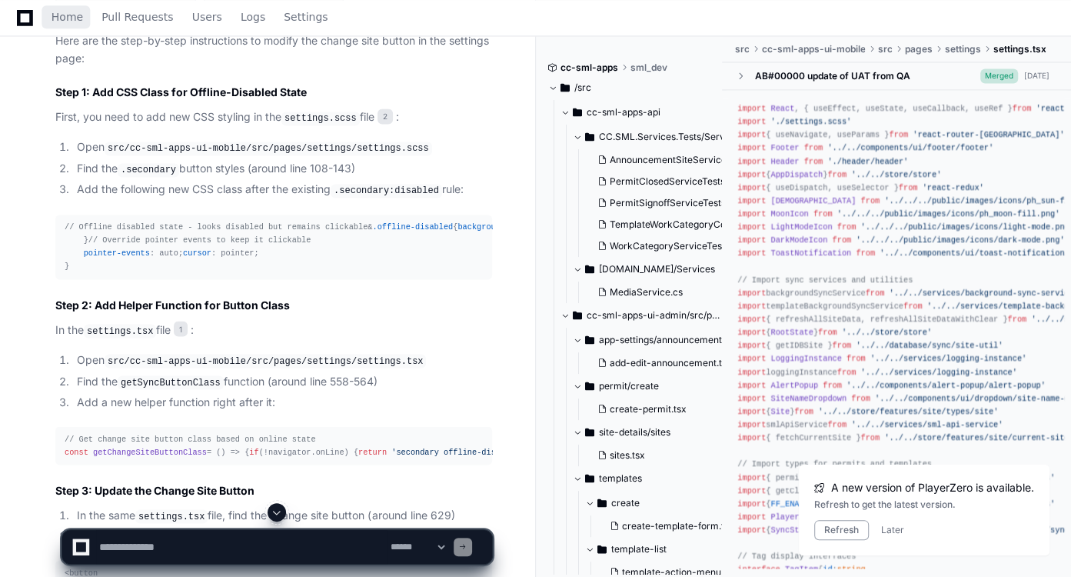
scroll to position [1691, 0]
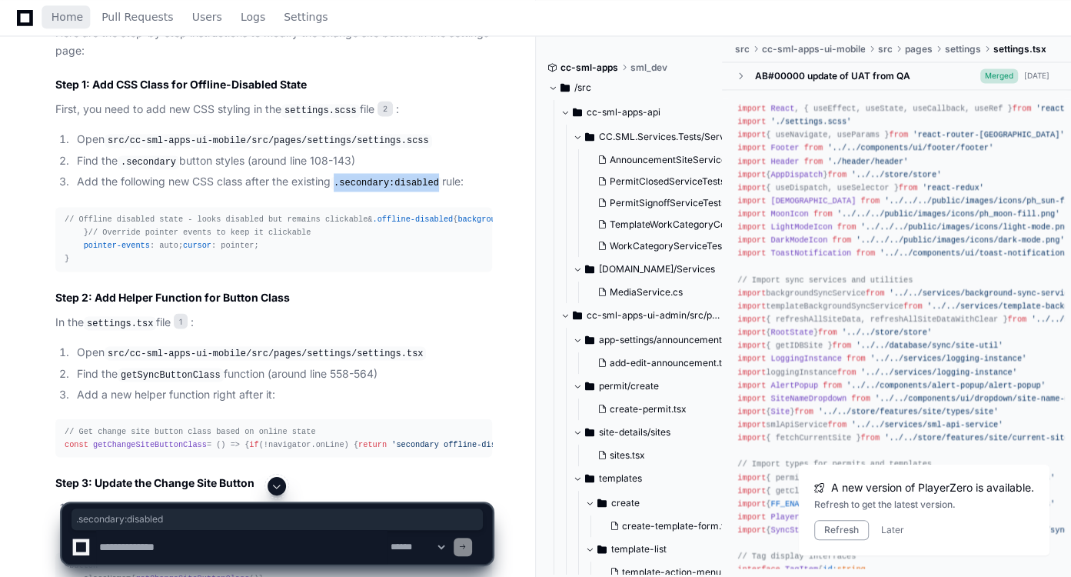
drag, startPoint x: 435, startPoint y: 178, endPoint x: 336, endPoint y: 179, distance: 99.2
click at [336, 179] on code ".secondary:disabled" at bounding box center [386, 183] width 111 height 14
copy code ".secondary:disabled"
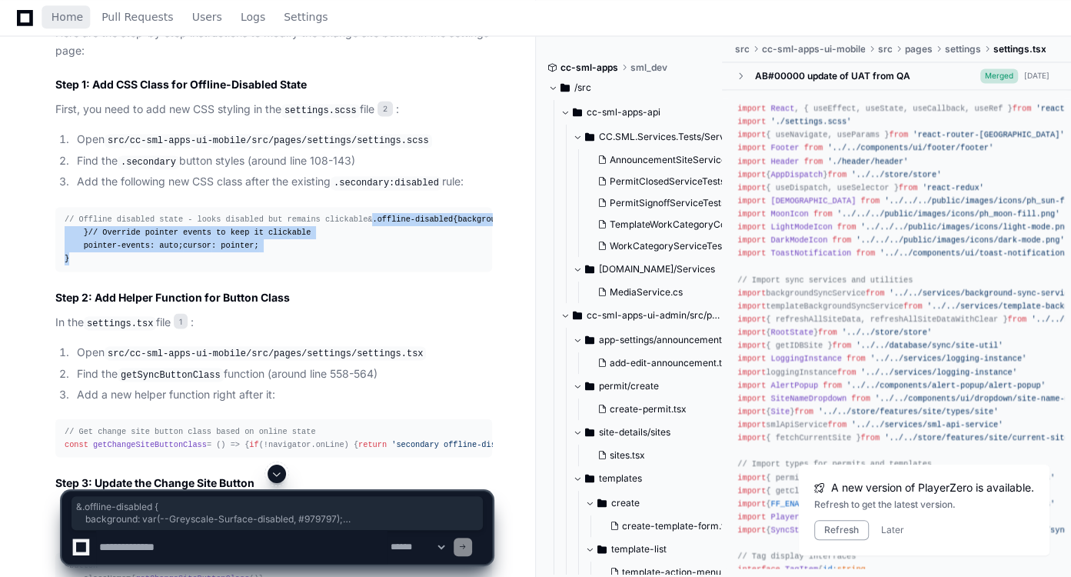
drag, startPoint x: 63, startPoint y: 228, endPoint x: 88, endPoint y: 373, distance: 147.4
click at [88, 272] on pre "// Offline disabled state - looks disabled but remains clickable & .offline-dis…" at bounding box center [273, 239] width 437 height 65
copy div "& .offline-disabled { background : var (--Greyscale-Surface-disabled, #979797 )…"
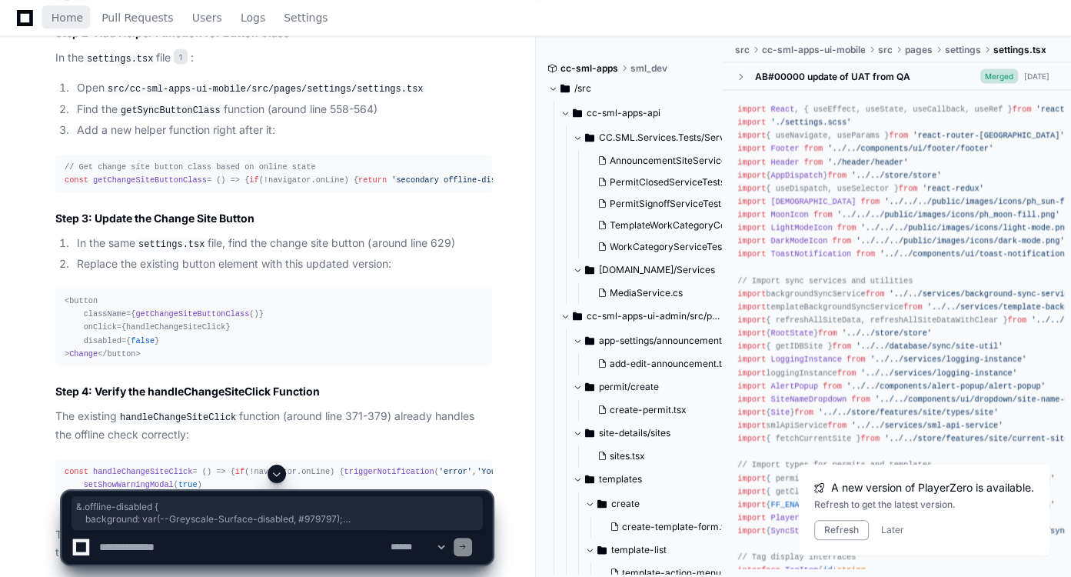
scroll to position [1956, 0]
drag, startPoint x: 61, startPoint y: 287, endPoint x: 80, endPoint y: 356, distance: 71.8
click at [80, 192] on pre "// Get change site button class based on online state const getChangeSiteButton…" at bounding box center [273, 173] width 437 height 38
copy div "const getChangeSiteButtonClass = ( ) => { if (!navigator. onLine ) { return 'se…"
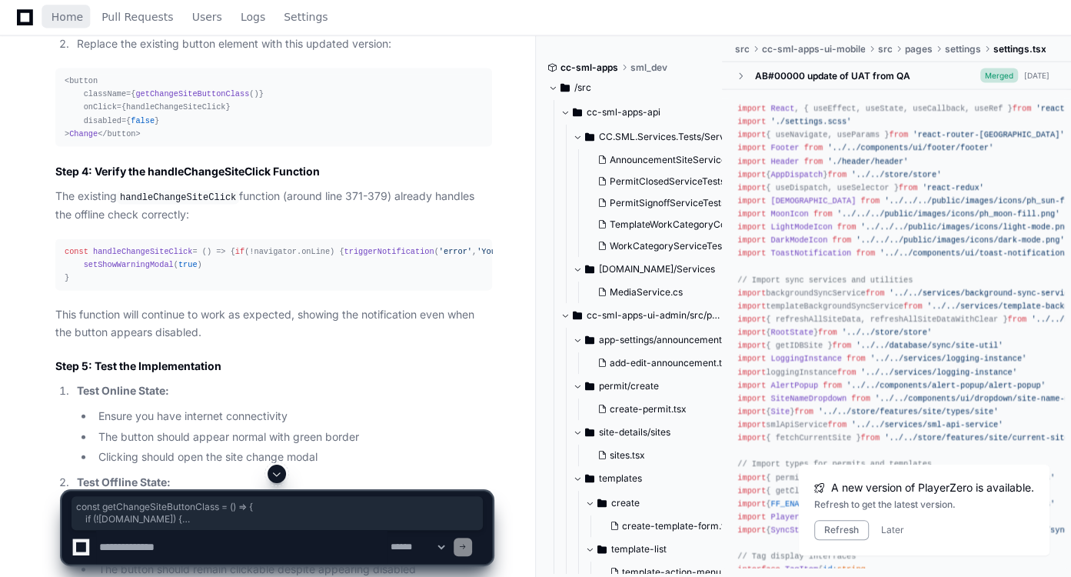
scroll to position [2190, 0]
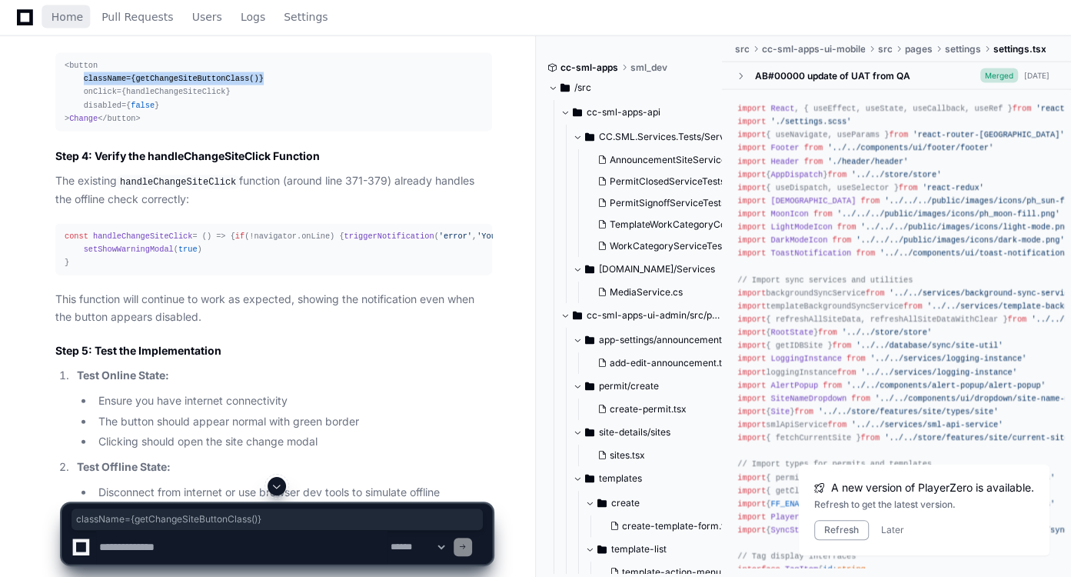
drag, startPoint x: 248, startPoint y: 259, endPoint x: 80, endPoint y: 261, distance: 167.6
click at [80, 125] on div "<button className={ getChangeSiteButtonClass ()} onClick={handleChangeSiteClick…" at bounding box center [274, 92] width 418 height 66
